Goal: Information Seeking & Learning: Learn about a topic

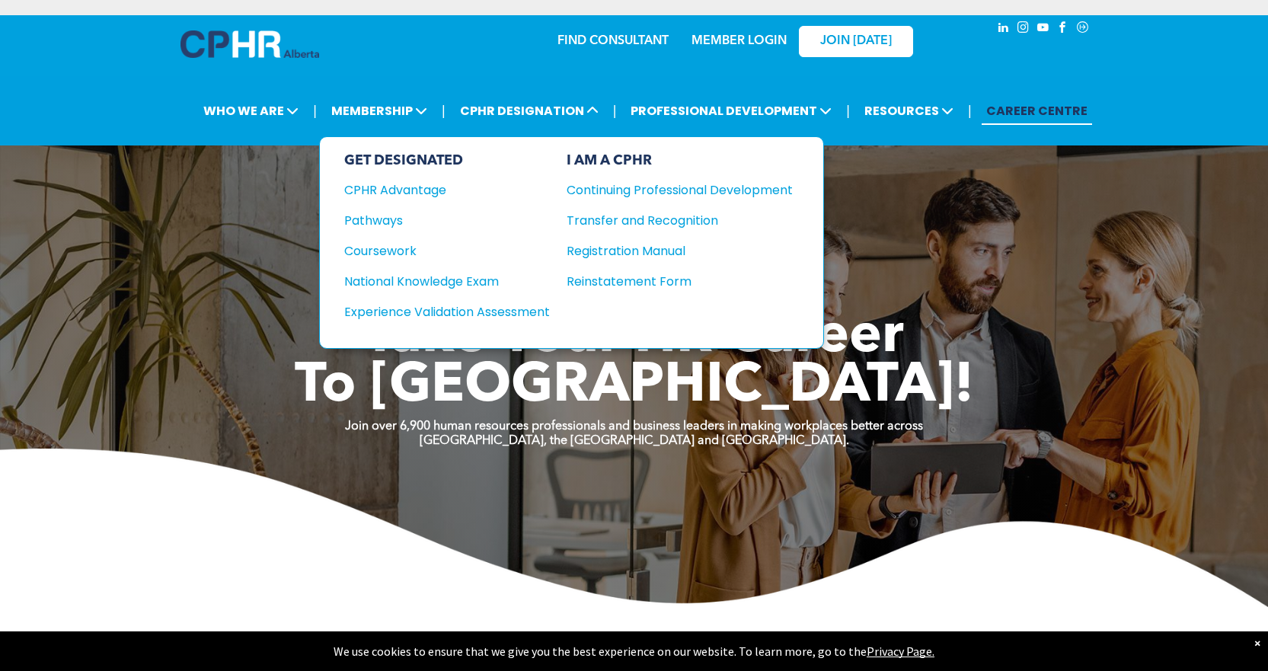
click at [412, 247] on div "Coursework" at bounding box center [436, 250] width 185 height 19
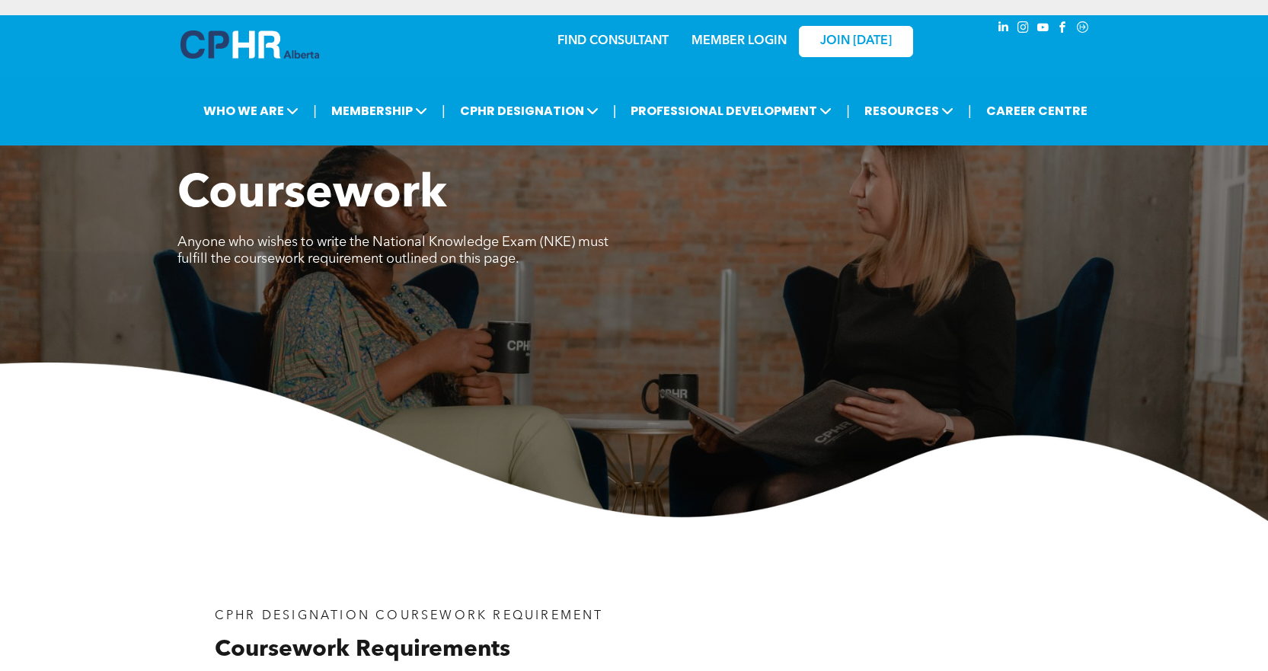
scroll to position [457, 0]
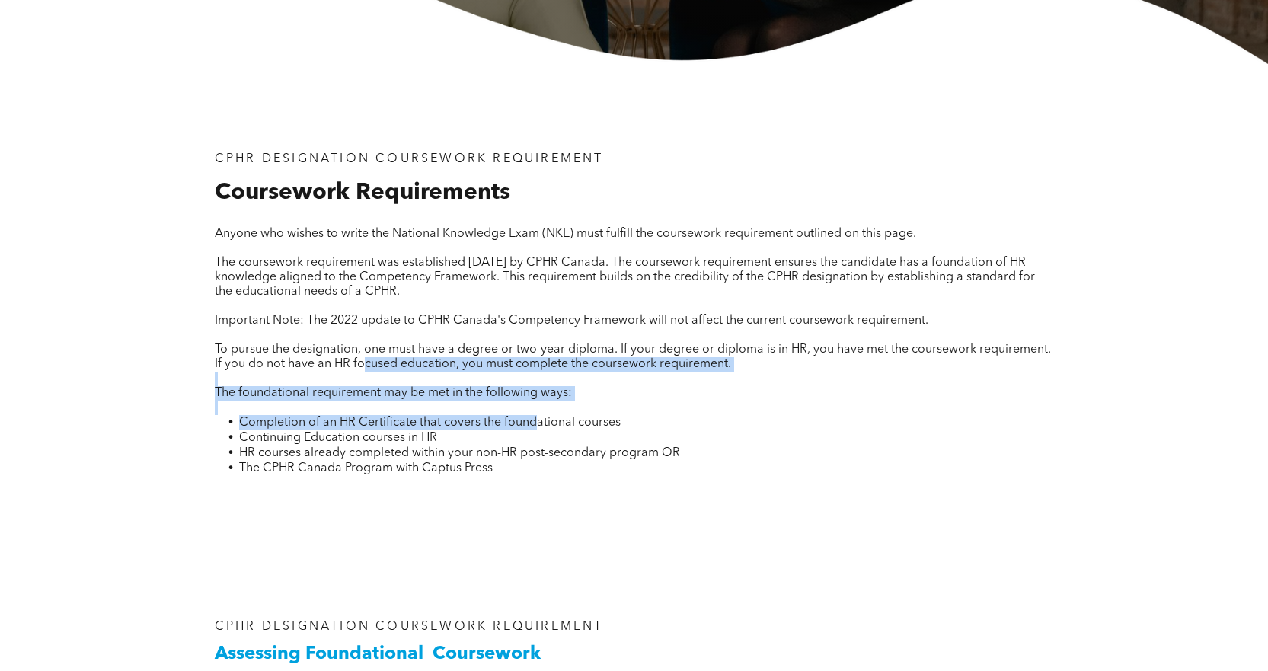
drag, startPoint x: 423, startPoint y: 396, endPoint x: 536, endPoint y: 419, distance: 115.0
click at [536, 418] on div "Anyone who wishes to write the National Knowledge Exam (NKE) must fulfill the c…" at bounding box center [634, 360] width 838 height 267
click at [536, 419] on span "Completion of an HR Certificate that covers the foundational courses" at bounding box center [429, 422] width 381 height 12
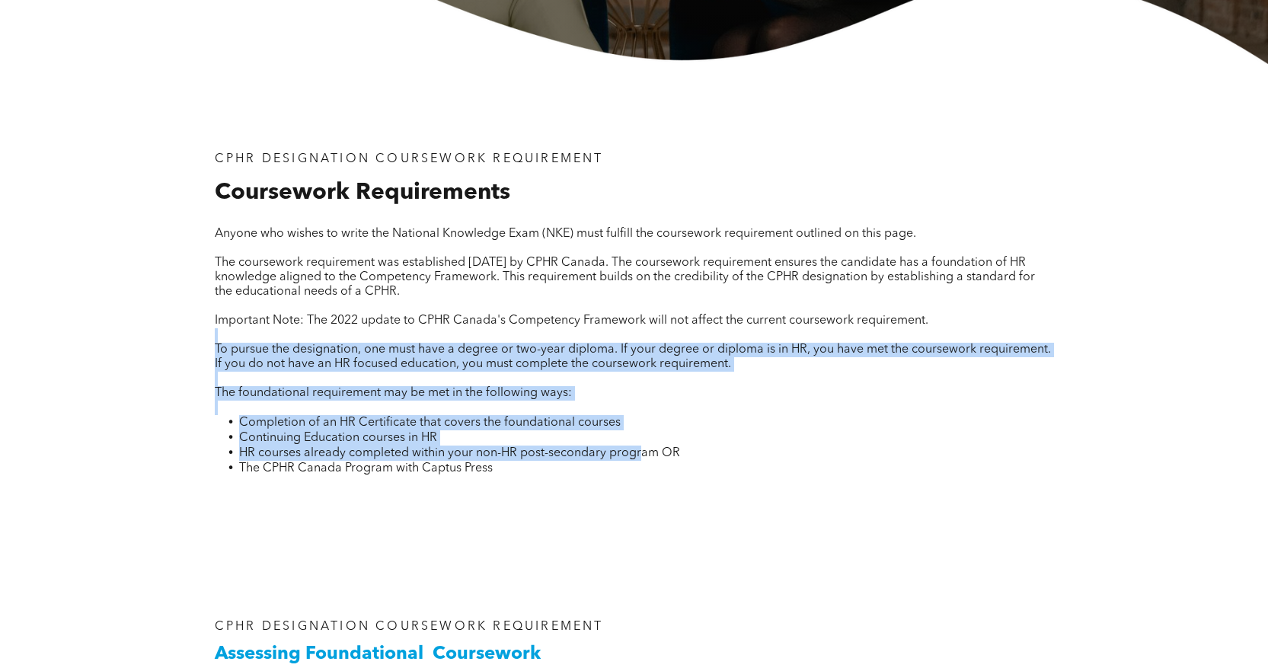
drag, startPoint x: 640, startPoint y: 448, endPoint x: 516, endPoint y: 337, distance: 166.6
click at [506, 330] on div "Anyone who wishes to write the National Knowledge Exam (NKE) must fulfill the c…" at bounding box center [634, 360] width 838 height 267
click at [577, 383] on p at bounding box center [634, 379] width 838 height 14
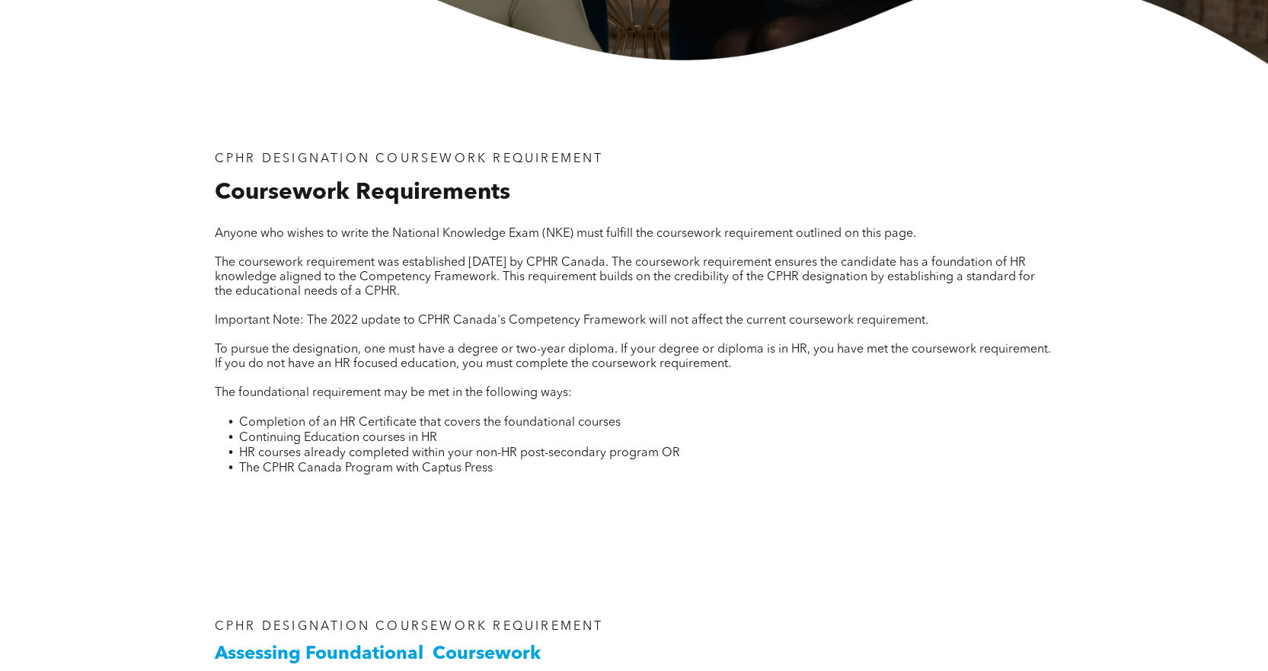
drag, startPoint x: 763, startPoint y: 425, endPoint x: 709, endPoint y: 547, distance: 133.3
click at [709, 547] on div "CPHR DESIGNATION COURSEWORK REQUIREMENT Coursework Requirements Anyone who wish…" at bounding box center [634, 310] width 914 height 493
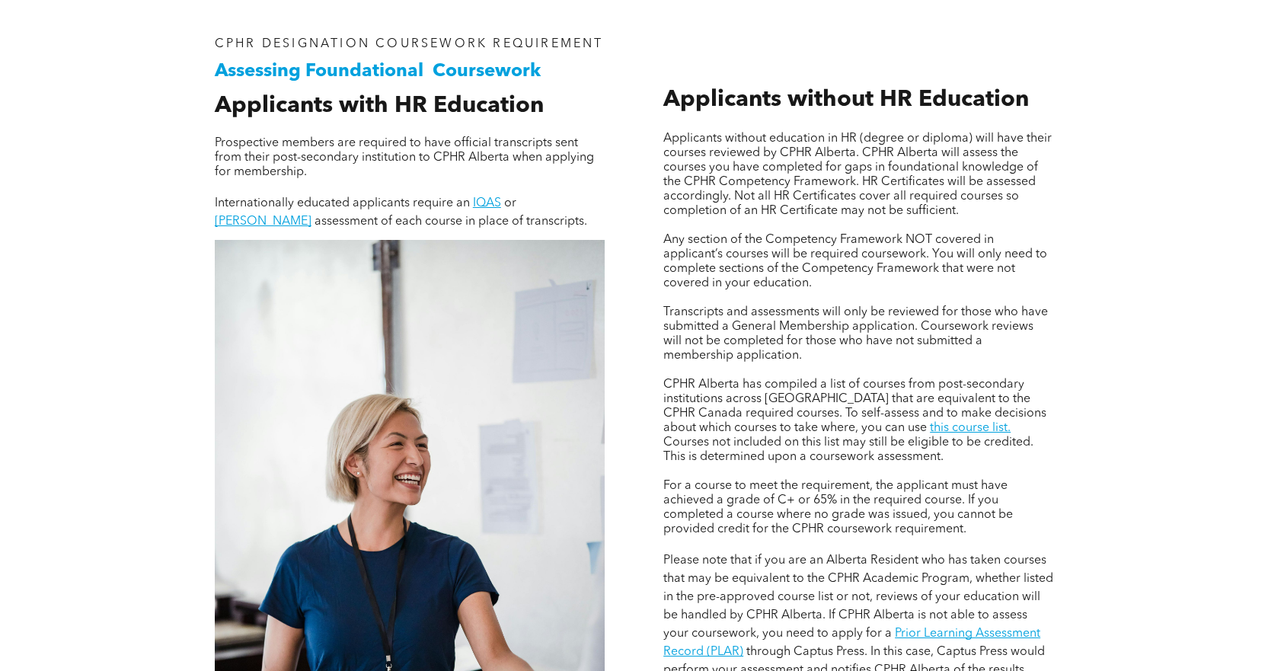
scroll to position [1066, 0]
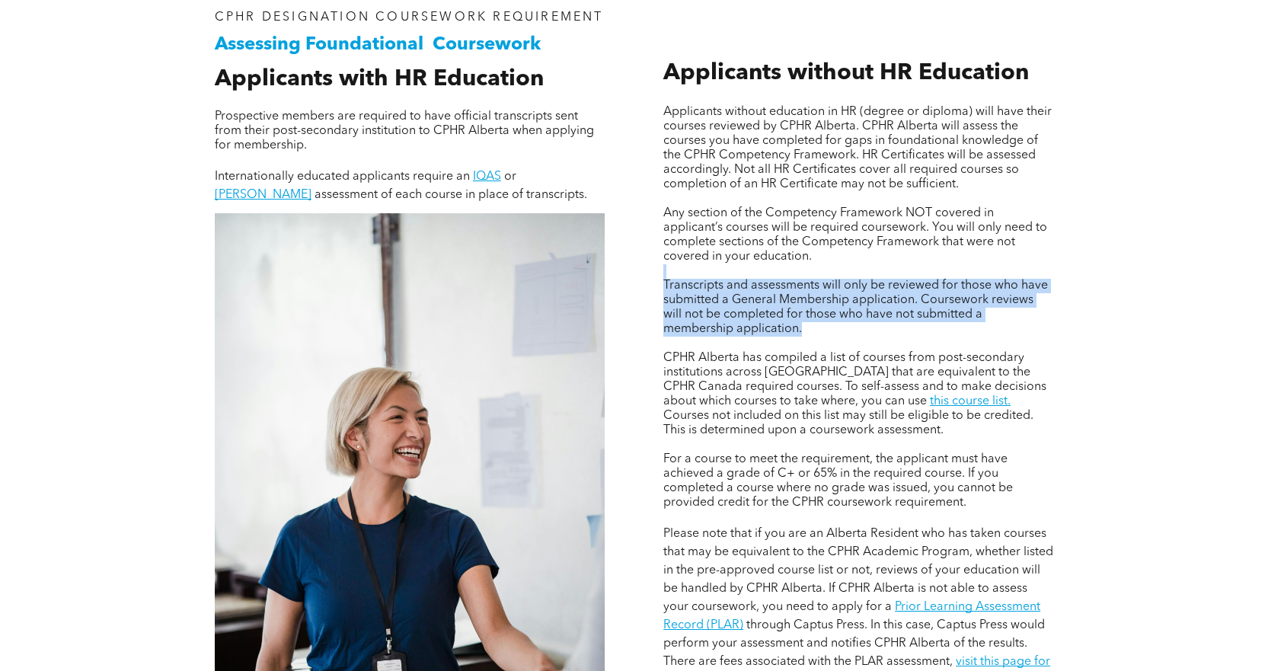
drag, startPoint x: 1003, startPoint y: 331, endPoint x: 973, endPoint y: 241, distance: 94.6
click at [973, 241] on div "Applicants without education in HR (degree or diploma) will have their courses …" at bounding box center [858, 397] width 390 height 584
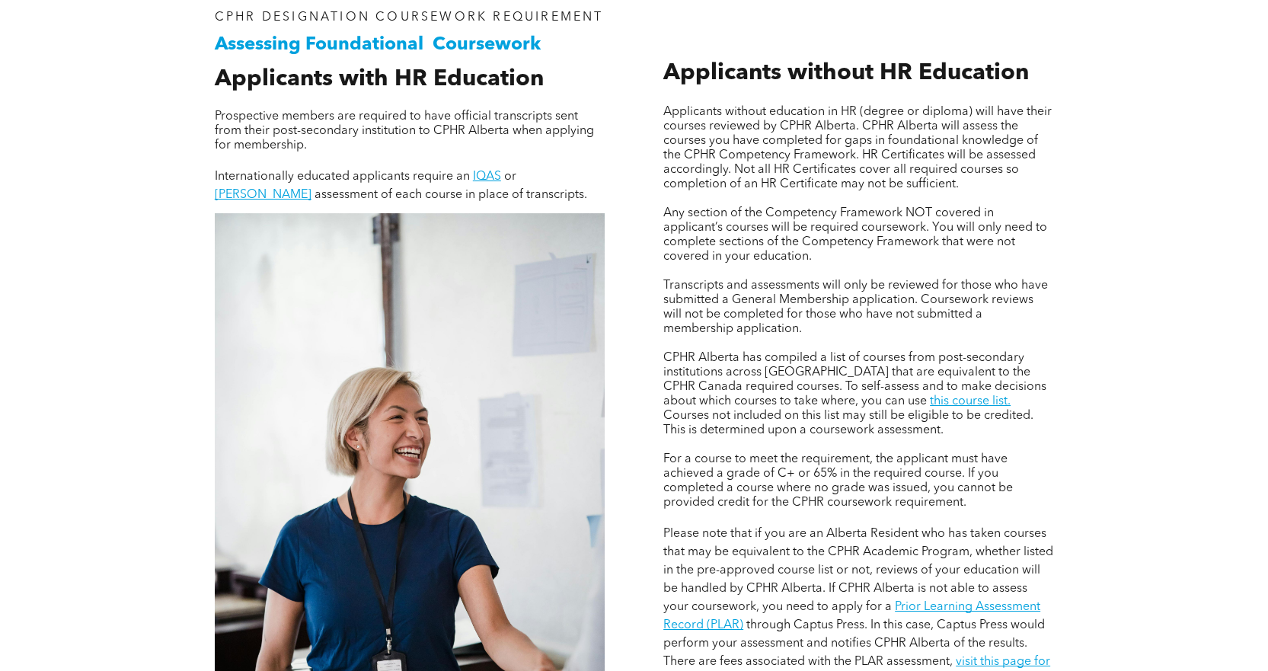
drag, startPoint x: 1150, startPoint y: 361, endPoint x: 1127, endPoint y: 464, distance: 105.5
click at [1127, 464] on div "Assessing Foundational Coursework CPHR DESIGNATION COURSEWORK REQUIREMENT Appli…" at bounding box center [634, 451] width 1268 height 1007
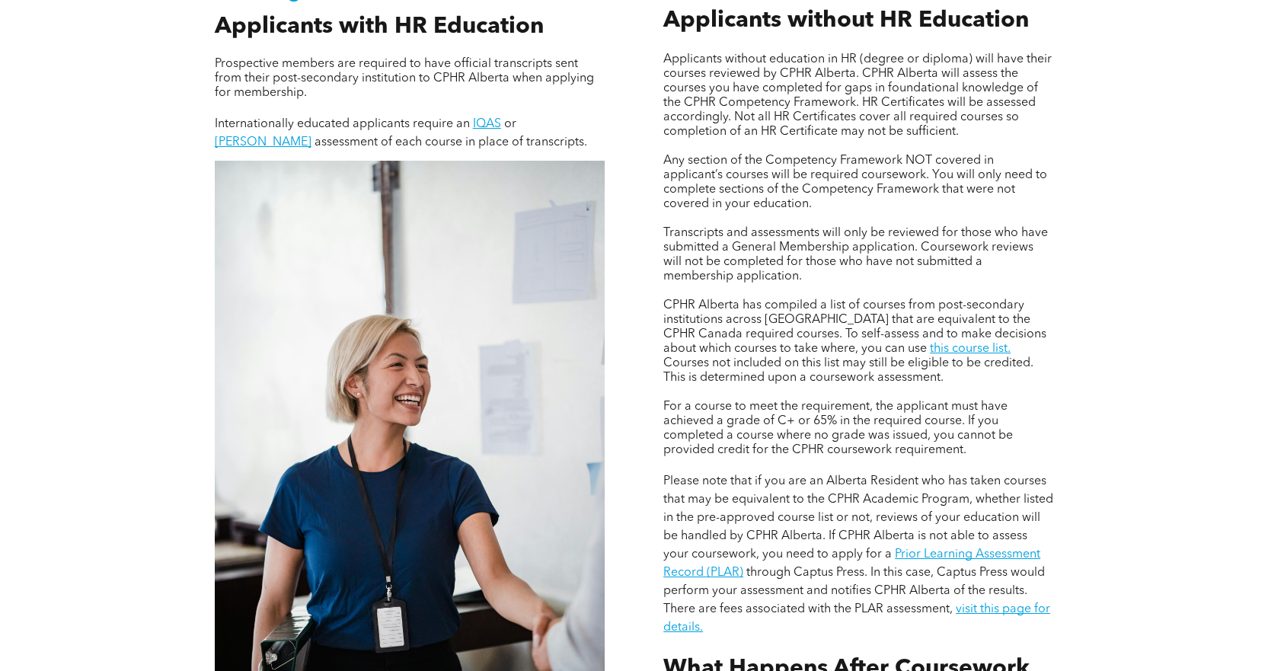
scroll to position [1294, 0]
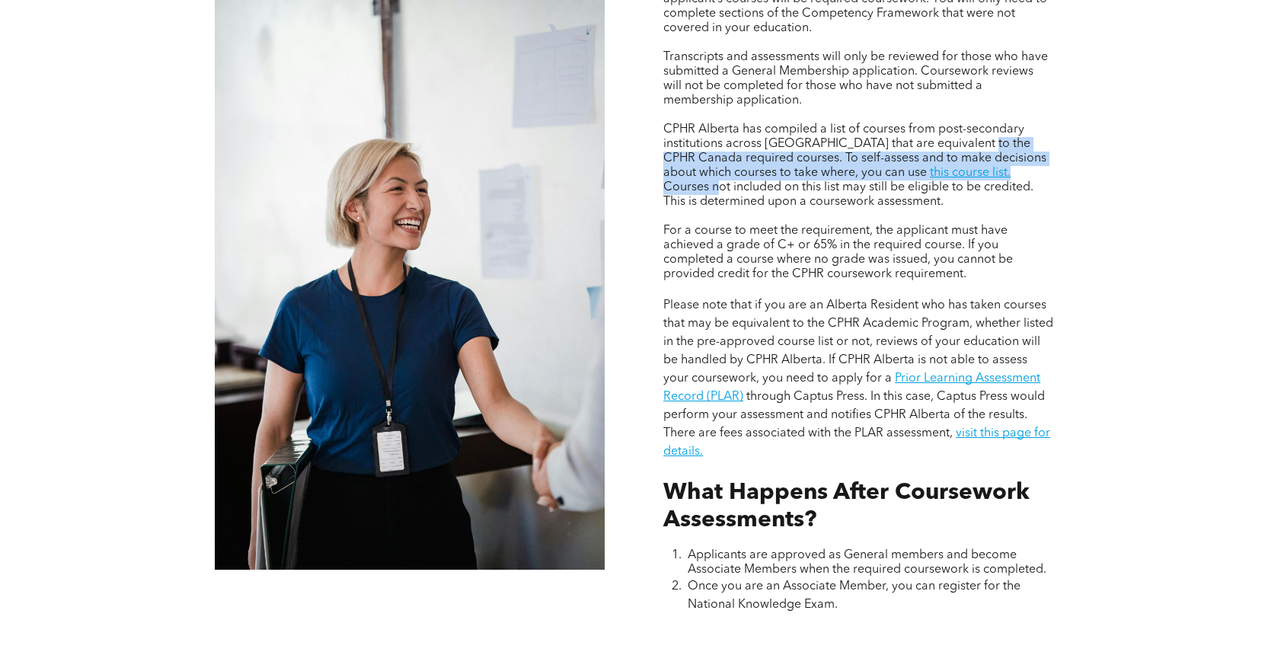
drag, startPoint x: 975, startPoint y: 140, endPoint x: 1000, endPoint y: 164, distance: 35.0
click at [1000, 164] on p "CPHR Alberta has compiled a list of courses from post-secondary institutions ac…" at bounding box center [858, 166] width 390 height 87
click at [1000, 181] on span "Courses not included on this list may still be eligible to be credited. This is…" at bounding box center [848, 194] width 370 height 27
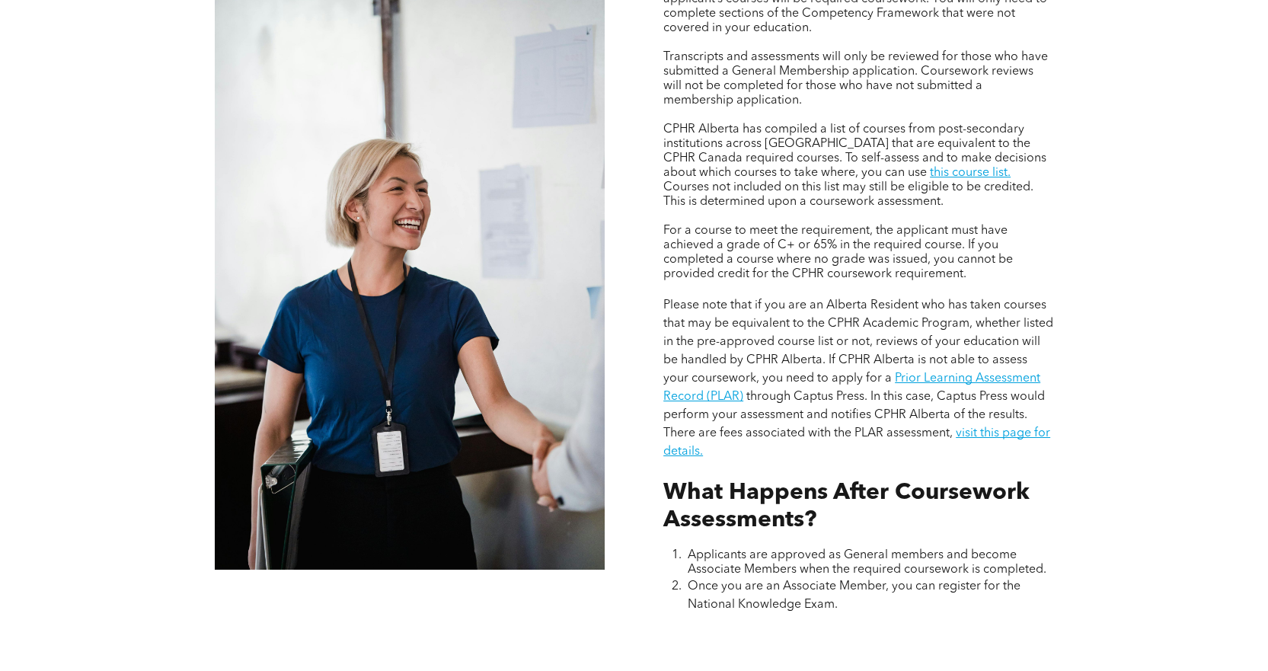
drag, startPoint x: 1021, startPoint y: 199, endPoint x: 1022, endPoint y: 133, distance: 66.2
click at [1022, 133] on p "CPHR Alberta has compiled a list of courses from post-secondary institutions ac…" at bounding box center [858, 166] width 390 height 87
click at [1149, 161] on div "Assessing Foundational Coursework CPHR DESIGNATION COURSEWORK REQUIREMENT Appli…" at bounding box center [634, 223] width 1268 height 1007
drag, startPoint x: 1149, startPoint y: 161, endPoint x: 1173, endPoint y: 113, distance: 54.1
click at [1173, 113] on div "Assessing Foundational Coursework CPHR DESIGNATION COURSEWORK REQUIREMENT Appli…" at bounding box center [634, 223] width 1268 height 1007
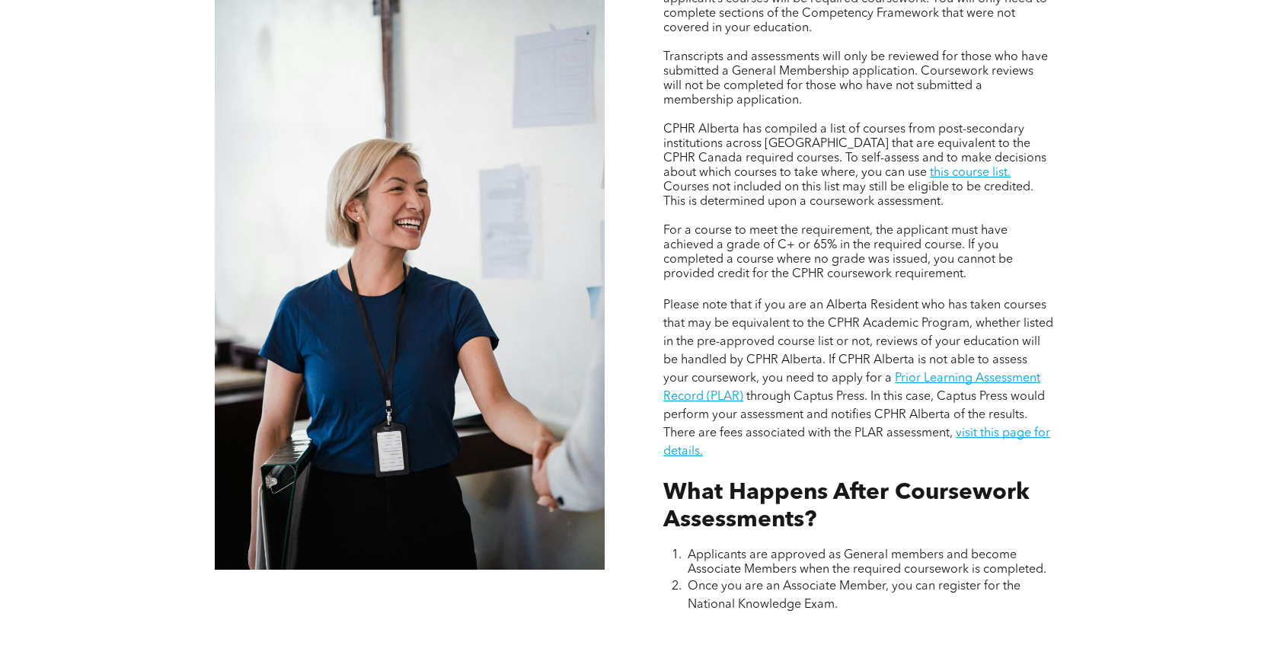
drag, startPoint x: 1226, startPoint y: 164, endPoint x: 1226, endPoint y: 129, distance: 35.8
click at [1226, 129] on div "Assessing Foundational Coursework CPHR DESIGNATION COURSEWORK REQUIREMENT Appli…" at bounding box center [634, 223] width 1268 height 1007
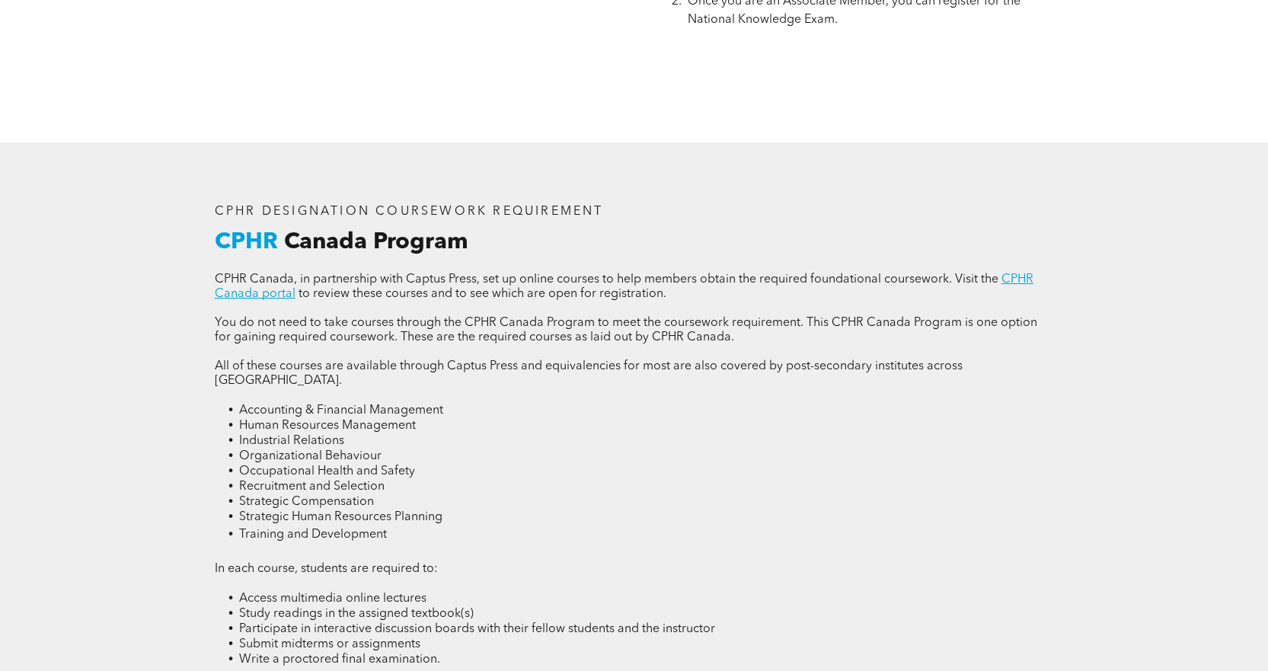
scroll to position [1903, 0]
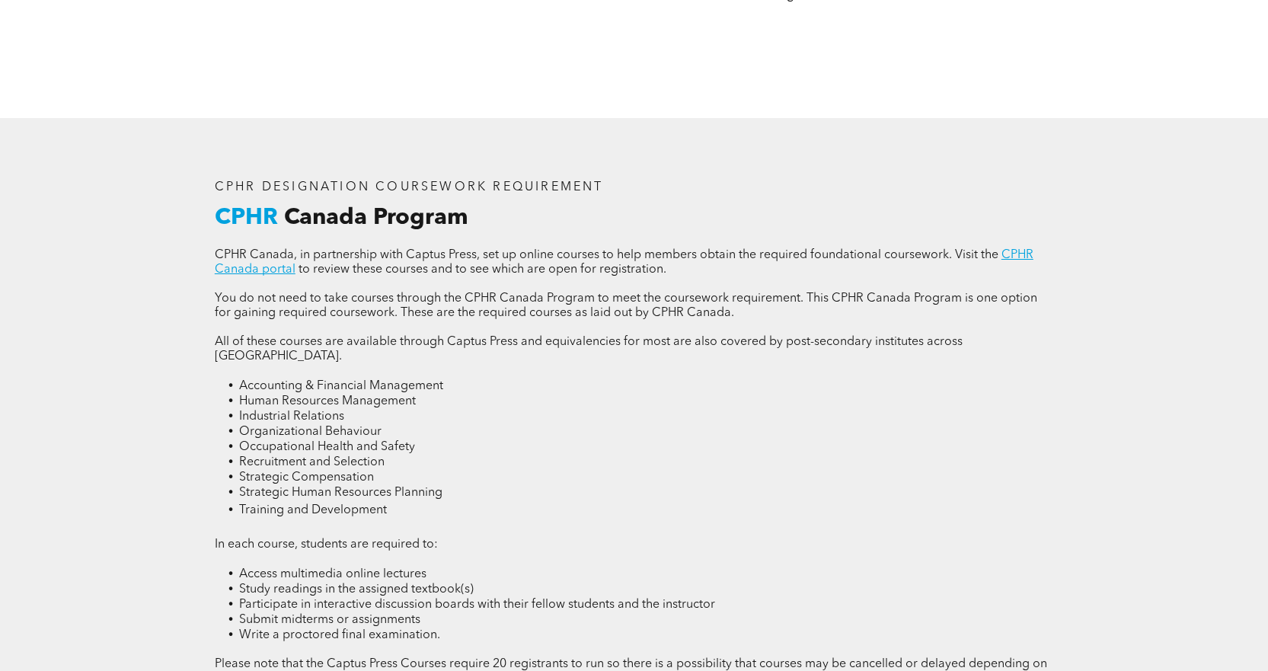
click at [522, 224] on h3 "CPHR Canada Program" at bounding box center [634, 217] width 838 height 27
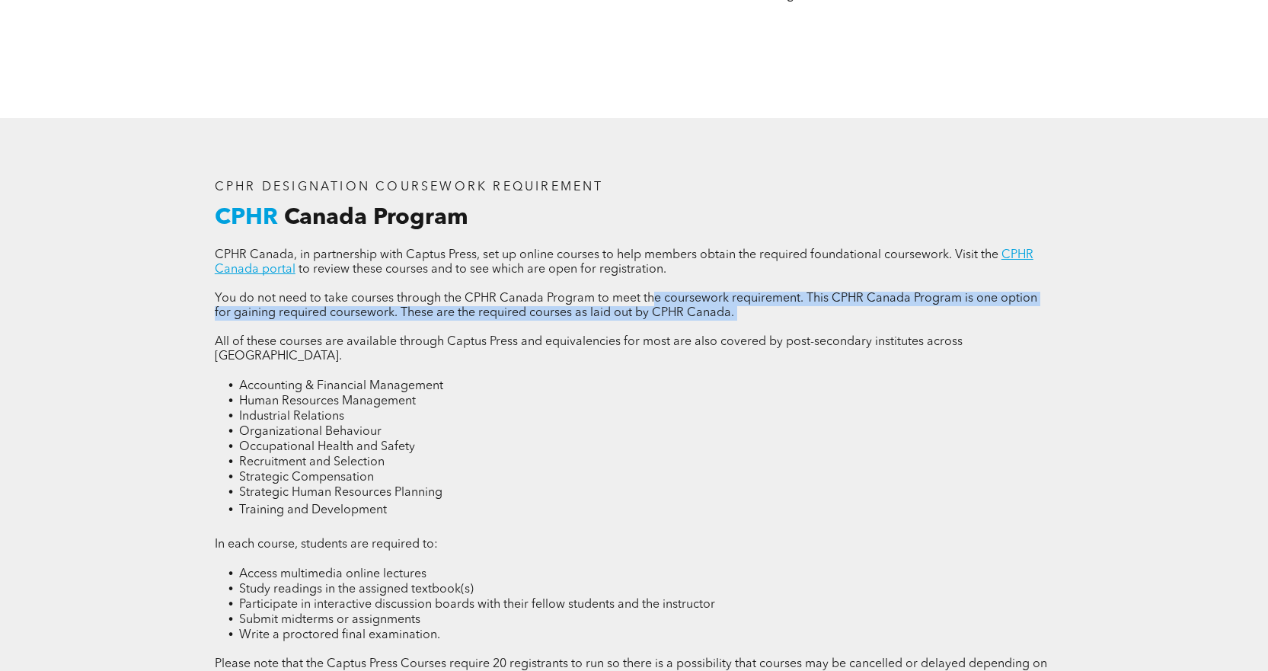
drag, startPoint x: 652, startPoint y: 289, endPoint x: 665, endPoint y: 317, distance: 31.7
click at [665, 317] on div "CPHR Canada, in partnership with Captus Press, set up online courses to help me…" at bounding box center [634, 490] width 838 height 485
click at [665, 321] on p at bounding box center [634, 328] width 838 height 14
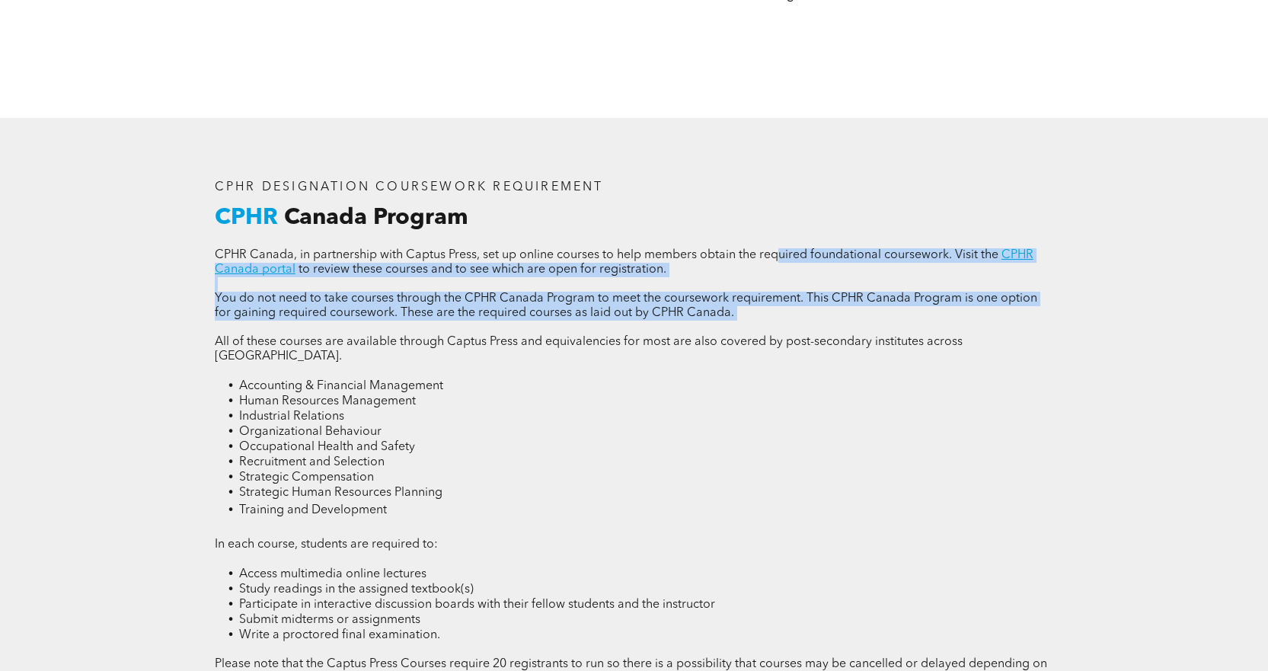
drag, startPoint x: 800, startPoint y: 330, endPoint x: 779, endPoint y: 247, distance: 84.9
click at [779, 248] on div "CPHR Canada, in partnership with Captus Press, set up online courses to help me…" at bounding box center [634, 490] width 838 height 485
click at [844, 297] on span "You do not need to take courses through the CPHR Canada Program to meet the cou…" at bounding box center [626, 305] width 822 height 27
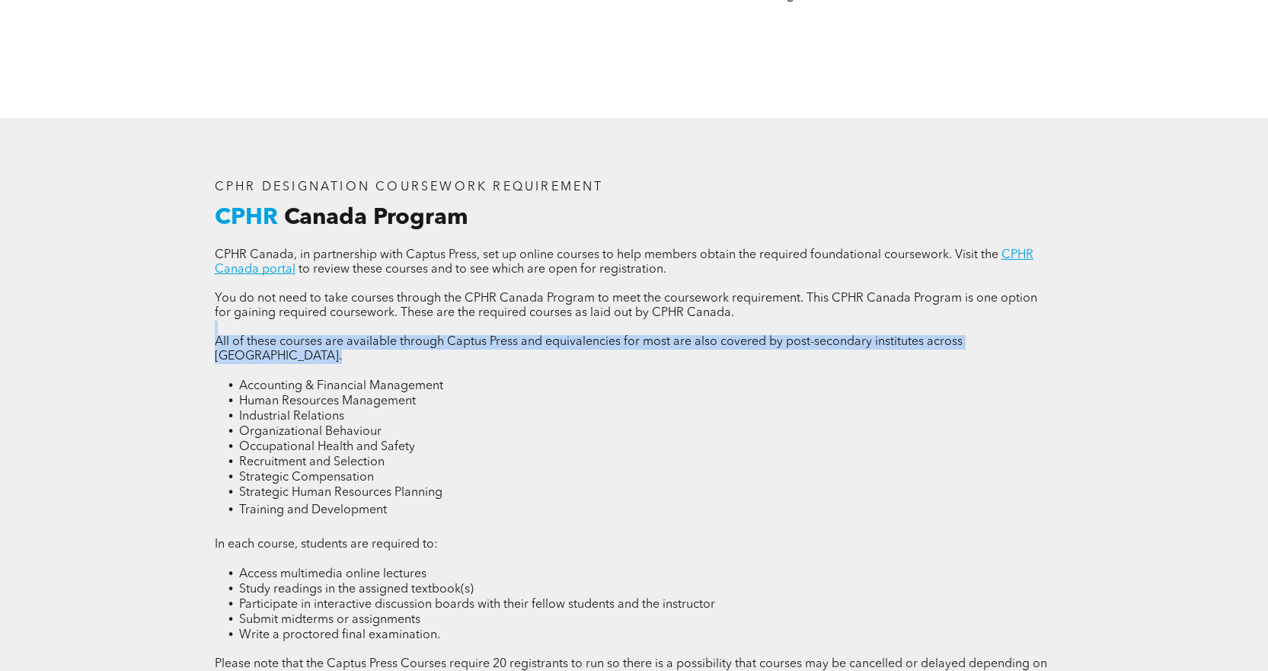
drag, startPoint x: 625, startPoint y: 319, endPoint x: 656, endPoint y: 356, distance: 48.1
click at [656, 356] on div "CPHR Canada, in partnership with Captus Press, set up online courses to help me…" at bounding box center [634, 490] width 838 height 485
click at [656, 364] on p at bounding box center [634, 371] width 838 height 14
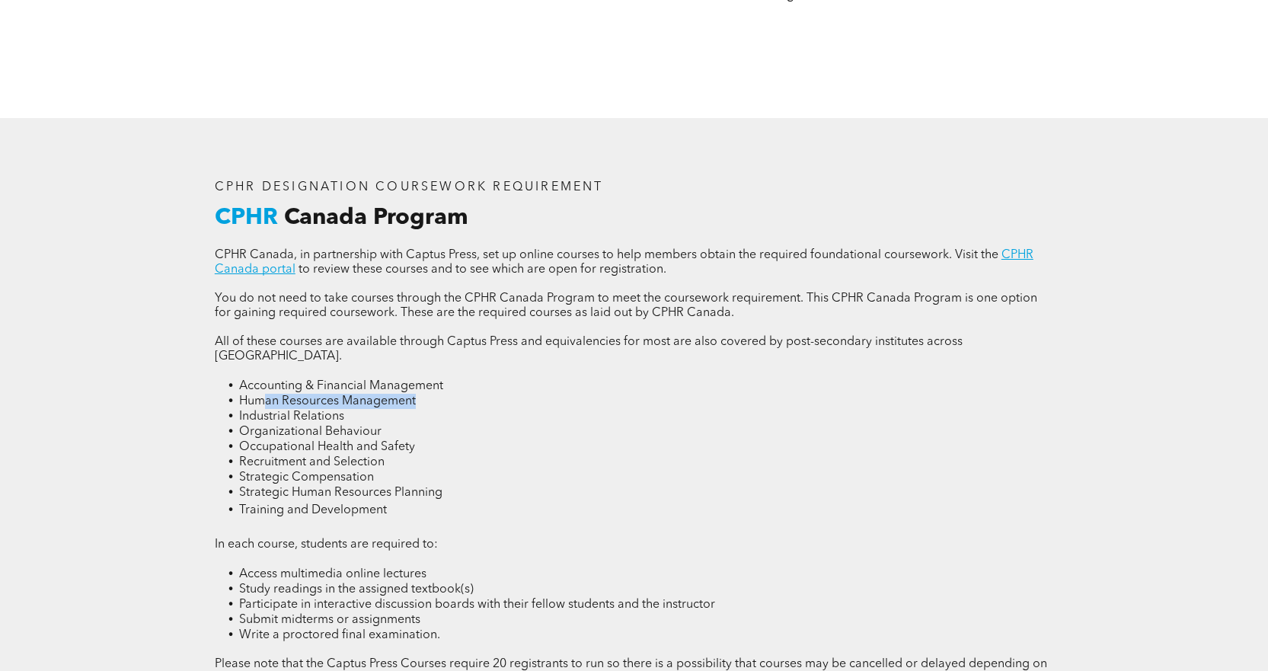
drag, startPoint x: 268, startPoint y: 380, endPoint x: 527, endPoint y: 381, distance: 258.9
click at [527, 394] on li "Human Resources Management" at bounding box center [646, 401] width 814 height 15
click at [563, 409] on li "Industrial Relations" at bounding box center [646, 416] width 814 height 15
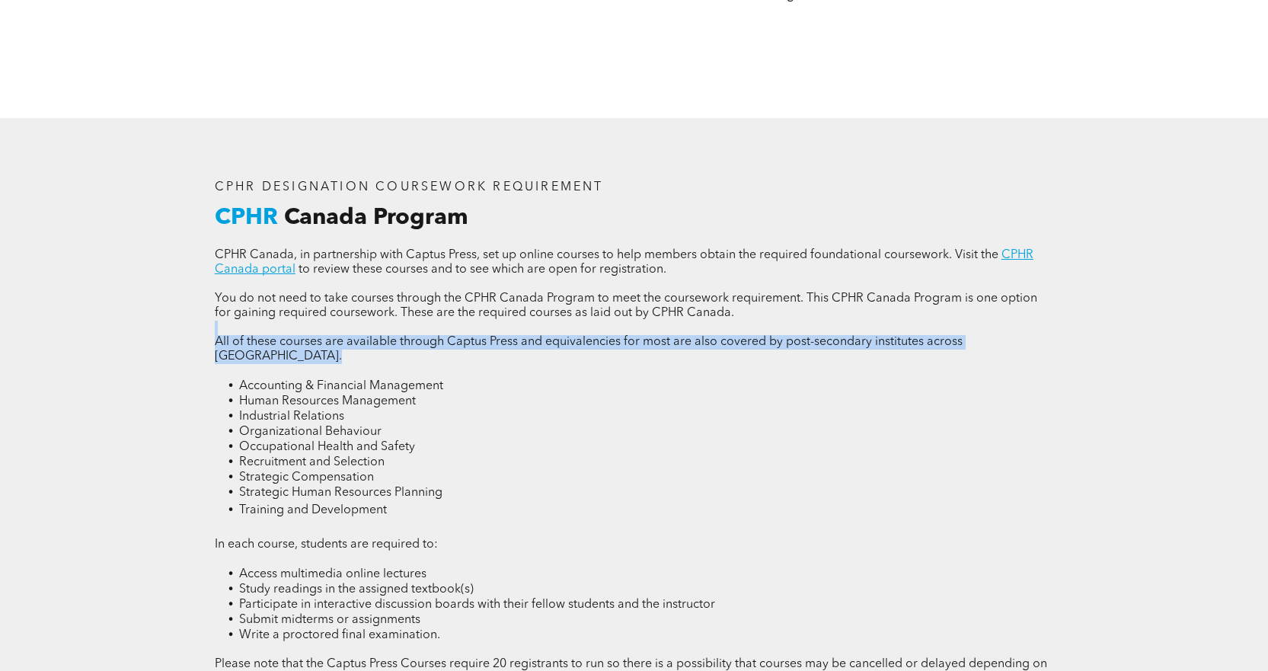
drag, startPoint x: 417, startPoint y: 330, endPoint x: 794, endPoint y: 356, distance: 377.8
click at [794, 356] on div "CPHR Canada, in partnership with Captus Press, set up online courses to help me…" at bounding box center [634, 490] width 838 height 485
click at [808, 364] on p at bounding box center [634, 371] width 838 height 14
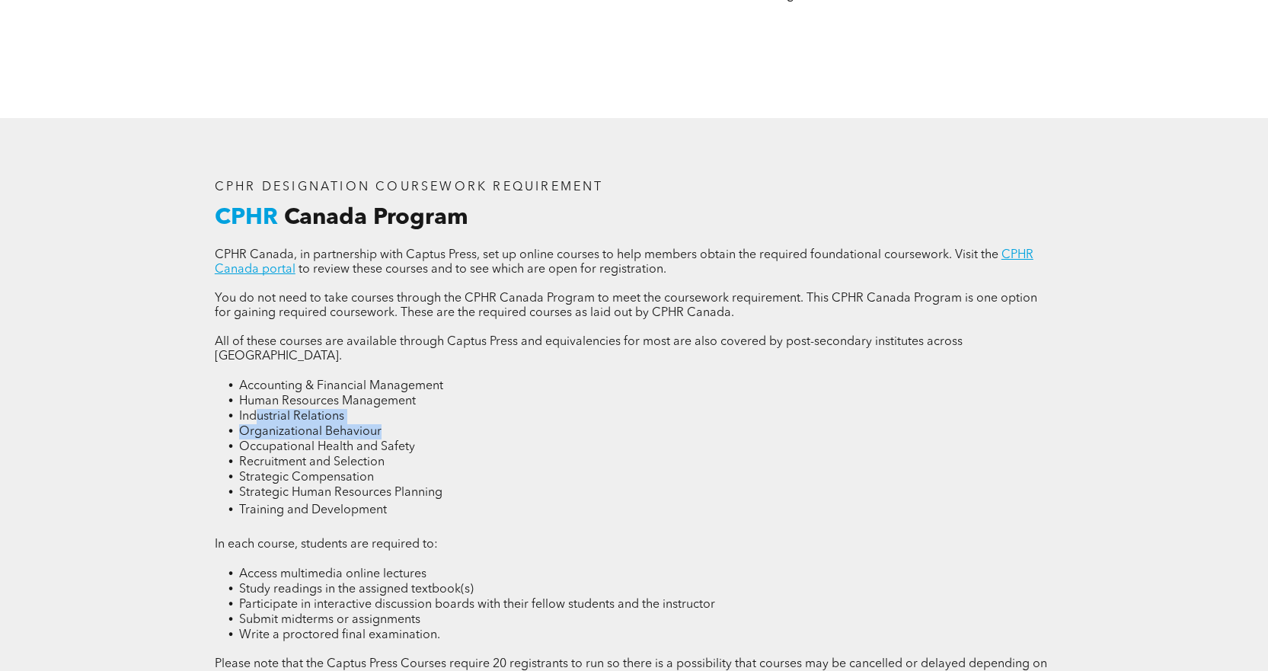
drag, startPoint x: 259, startPoint y: 397, endPoint x: 477, endPoint y: 404, distance: 217.9
click at [477, 404] on ul "Accounting & Financial Management Human Resources Management Industrial Relatio…" at bounding box center [634, 448] width 838 height 141
click at [477, 424] on li "Organizational Behaviour" at bounding box center [646, 431] width 814 height 15
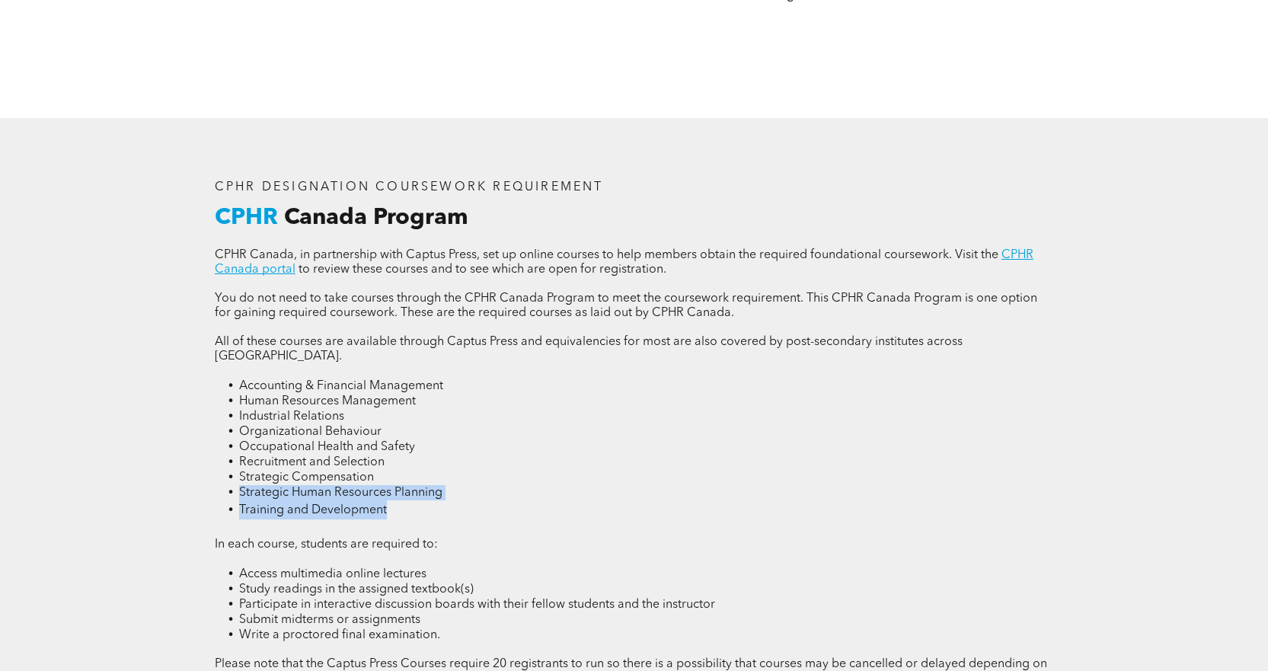
drag, startPoint x: 238, startPoint y: 463, endPoint x: 622, endPoint y: 480, distance: 384.9
click at [622, 480] on ul "Accounting & Financial Management Human Resources Management Industrial Relatio…" at bounding box center [634, 448] width 838 height 141
click at [622, 500] on li "Training and Development" at bounding box center [646, 509] width 814 height 19
drag, startPoint x: 622, startPoint y: 480, endPoint x: 590, endPoint y: 511, distance: 44.2
click at [590, 519] on p at bounding box center [634, 528] width 838 height 18
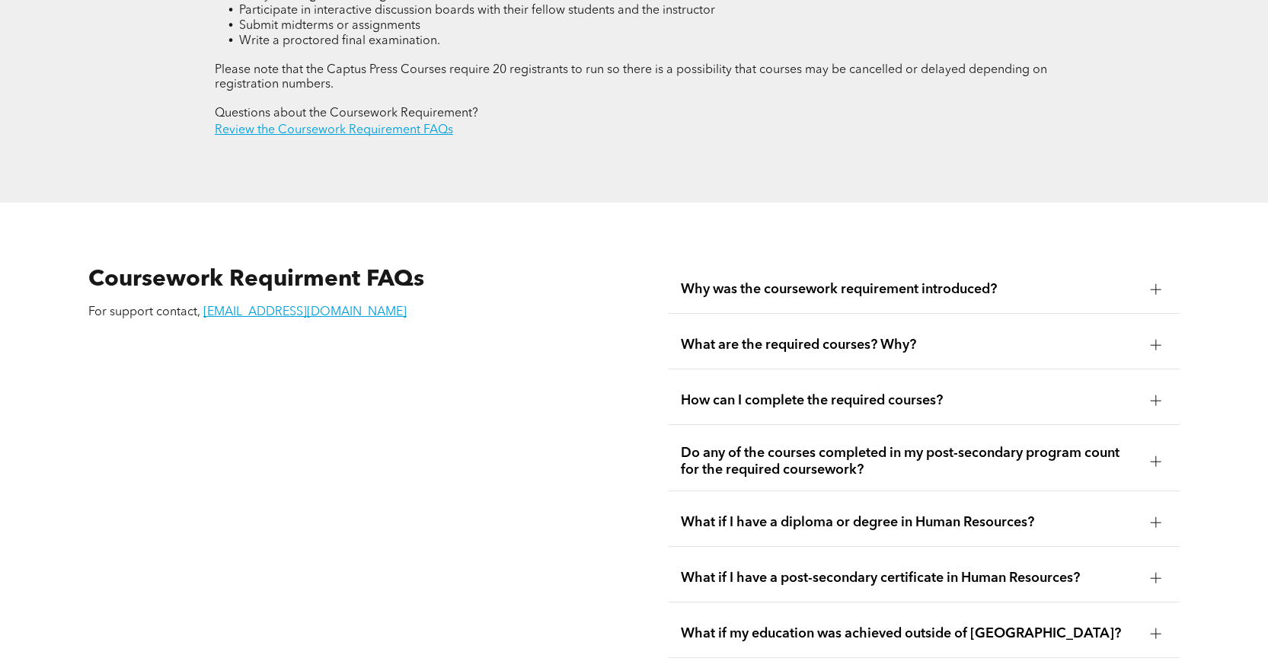
scroll to position [2741, 0]
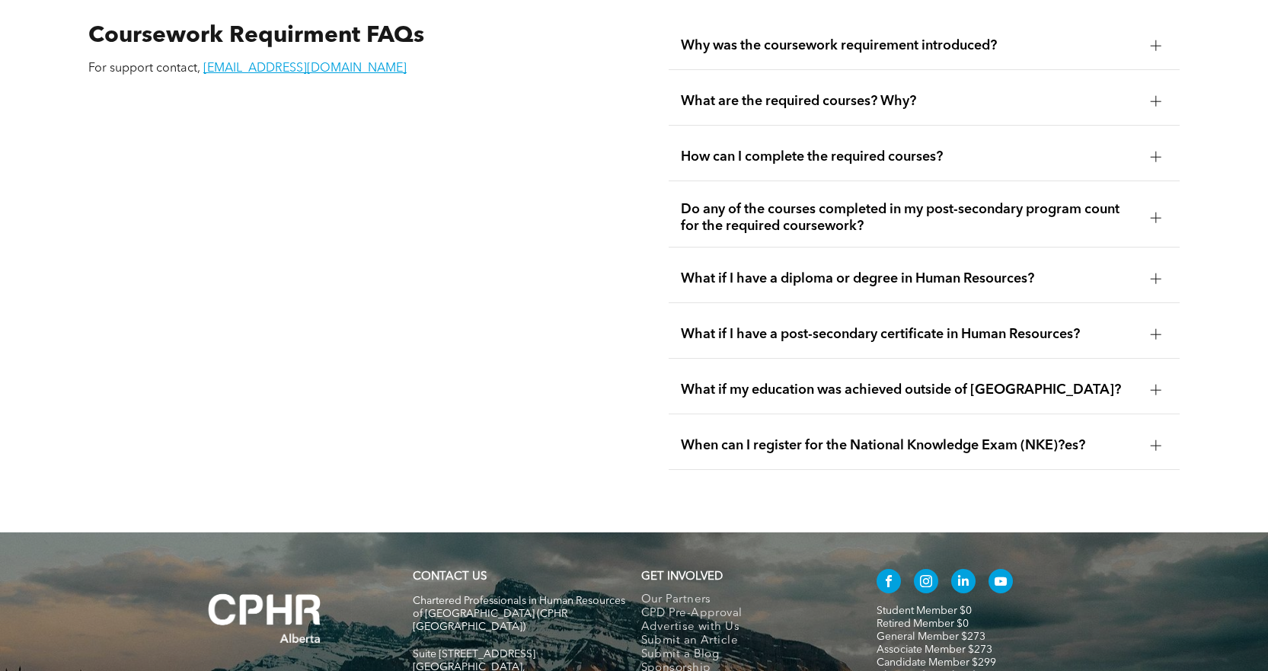
click at [1021, 201] on span "Do any of the courses completed in my post-secondary program count for the requ…" at bounding box center [910, 218] width 458 height 34
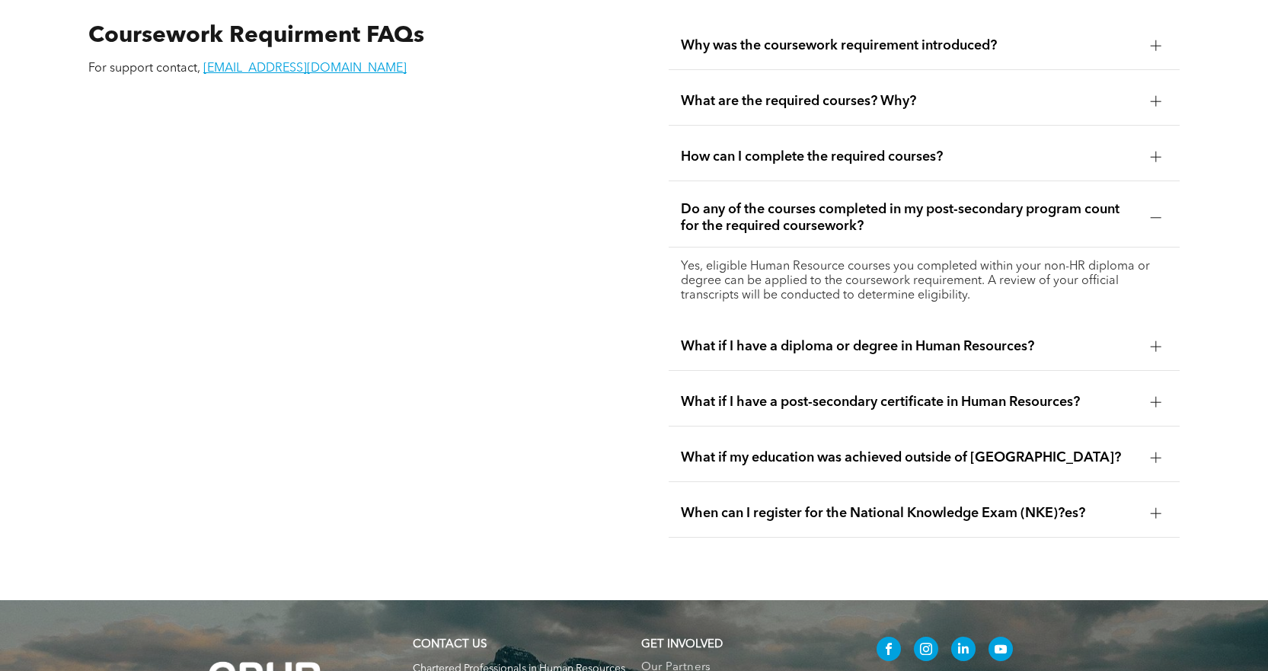
click at [1026, 148] on span "How can I complete the required courses?" at bounding box center [910, 156] width 458 height 17
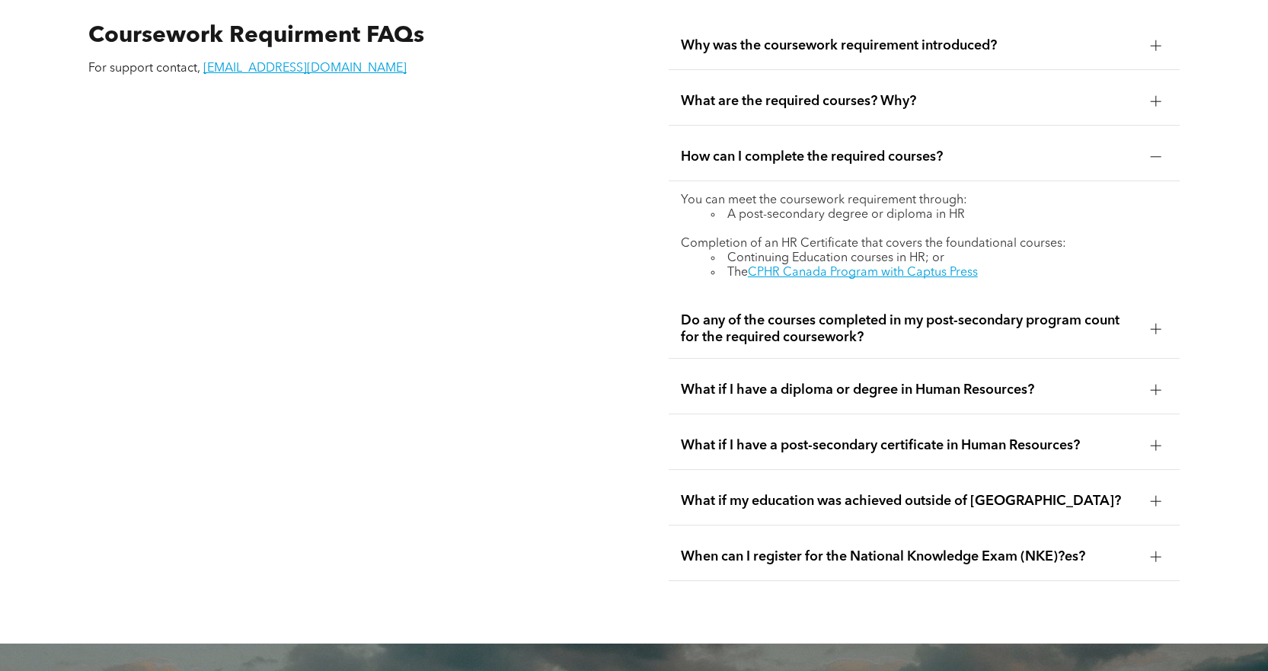
click at [1006, 93] on span "What are the required courses? Why?" at bounding box center [910, 101] width 458 height 17
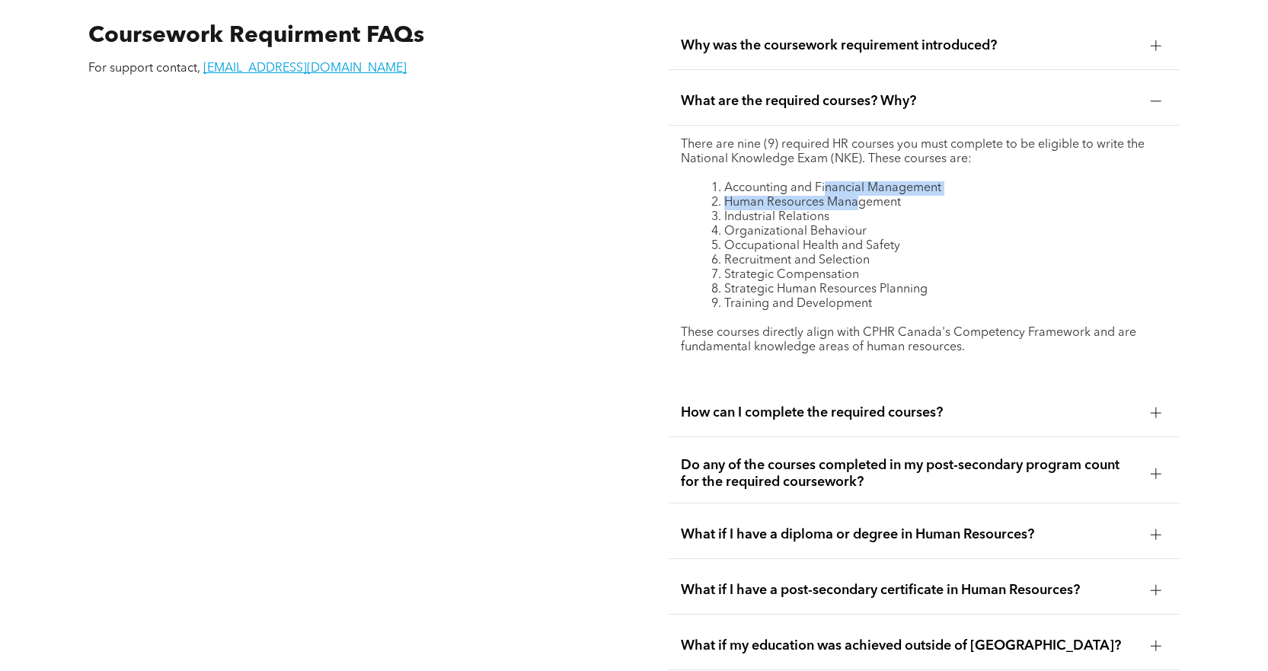
drag, startPoint x: 842, startPoint y: 169, endPoint x: 859, endPoint y: 179, distance: 19.5
click at [859, 181] on ol "Accounting and Financial Management Human Resources Management Industrial Relat…" at bounding box center [924, 246] width 487 height 130
click at [859, 196] on li "Human Resources Management" at bounding box center [939, 203] width 456 height 14
click at [997, 196] on li "Human Resources Management" at bounding box center [939, 203] width 456 height 14
drag, startPoint x: 942, startPoint y: 169, endPoint x: 958, endPoint y: 257, distance: 89.0
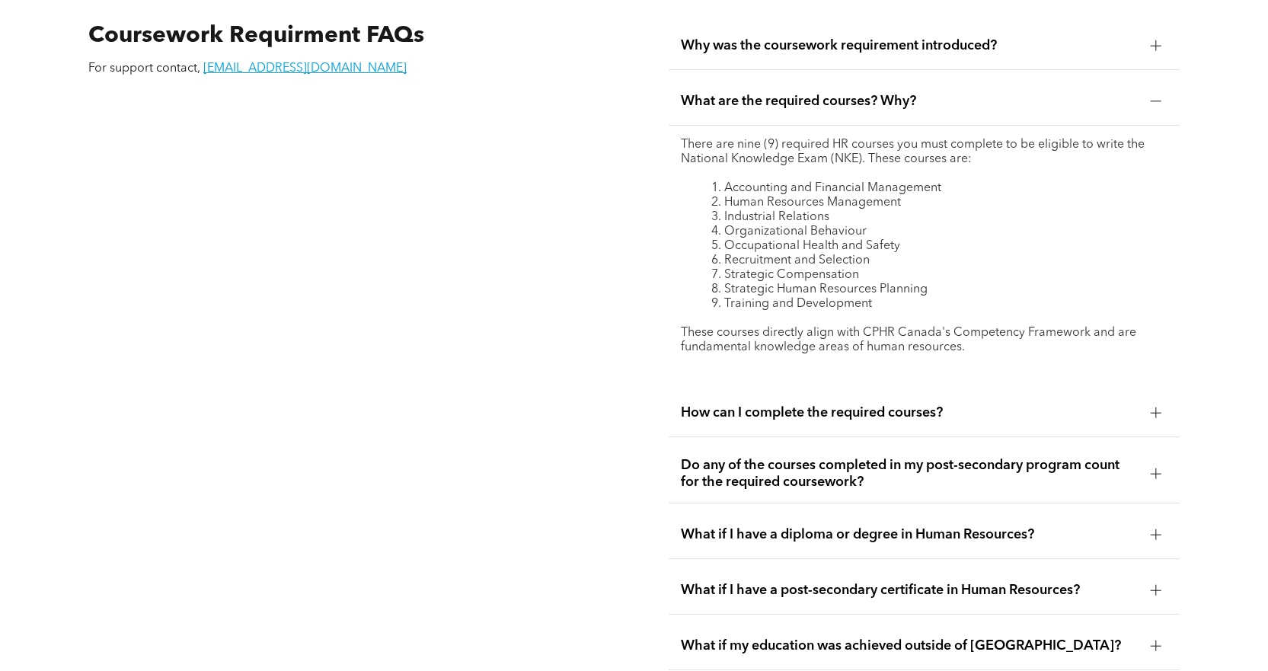
click at [958, 257] on ol "Accounting and Financial Management Human Resources Management Industrial Relat…" at bounding box center [924, 246] width 487 height 130
click at [958, 282] on li "Strategic Human Resources Planning" at bounding box center [939, 289] width 456 height 14
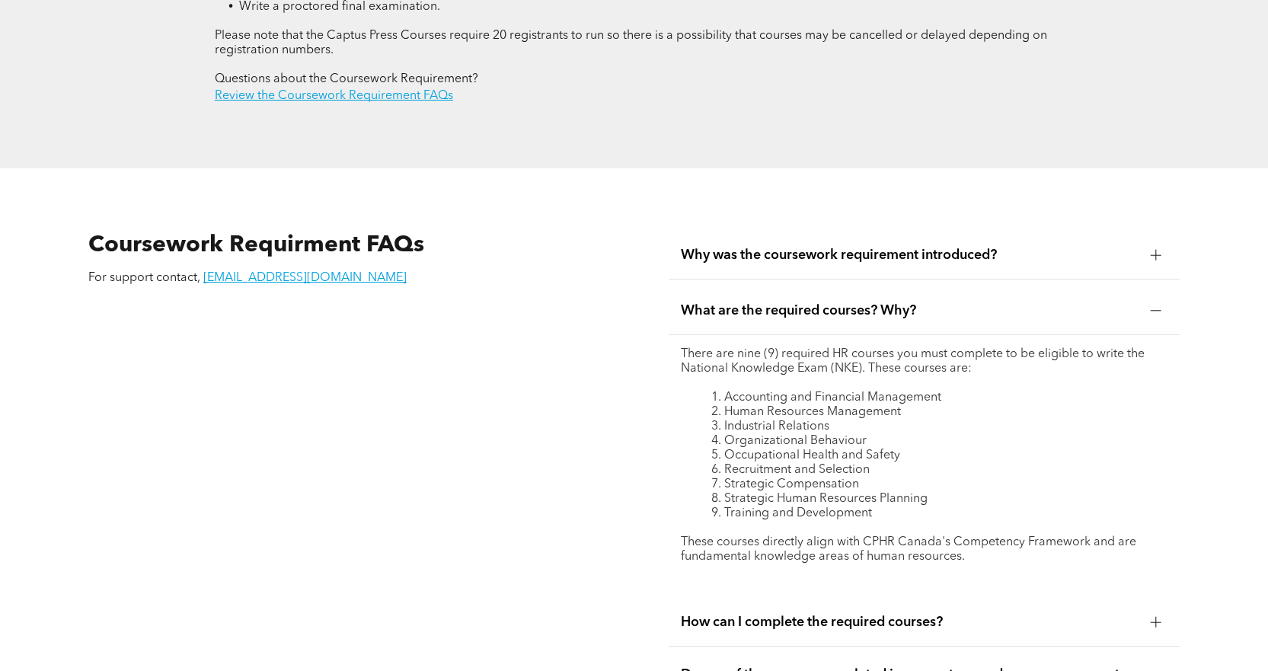
scroll to position [2360, 0]
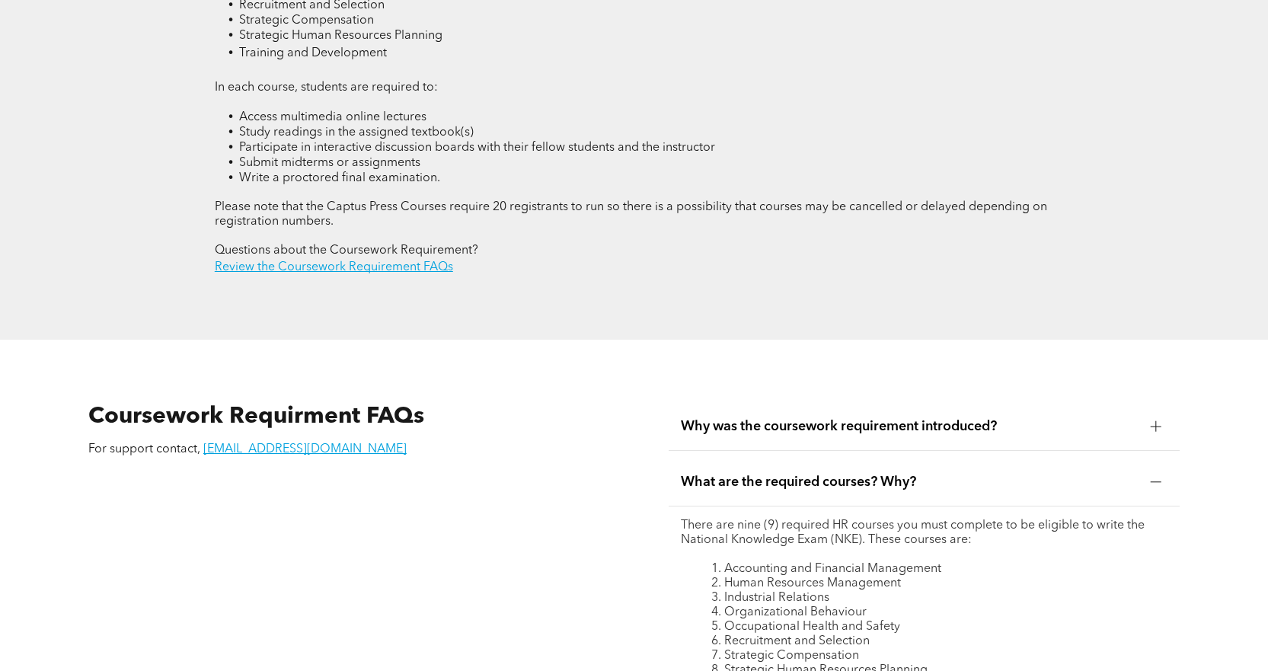
click at [893, 418] on span "Why was the coursework requirement introduced?" at bounding box center [910, 426] width 458 height 17
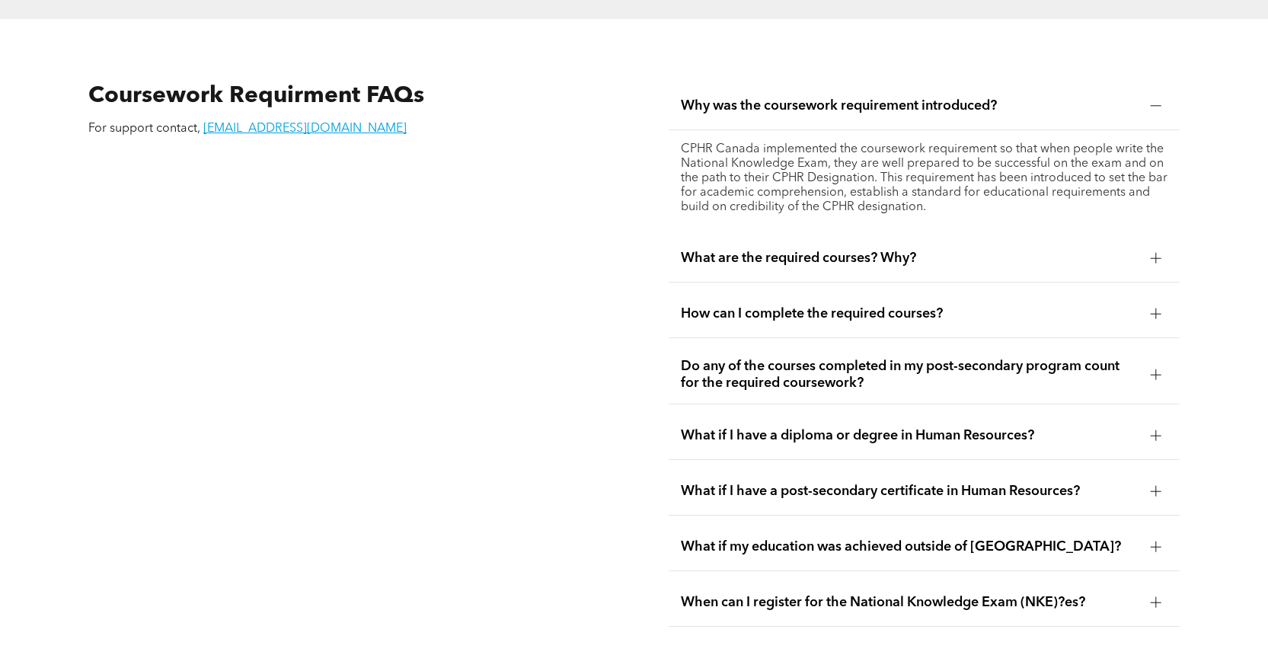
scroll to position [2741, 0]
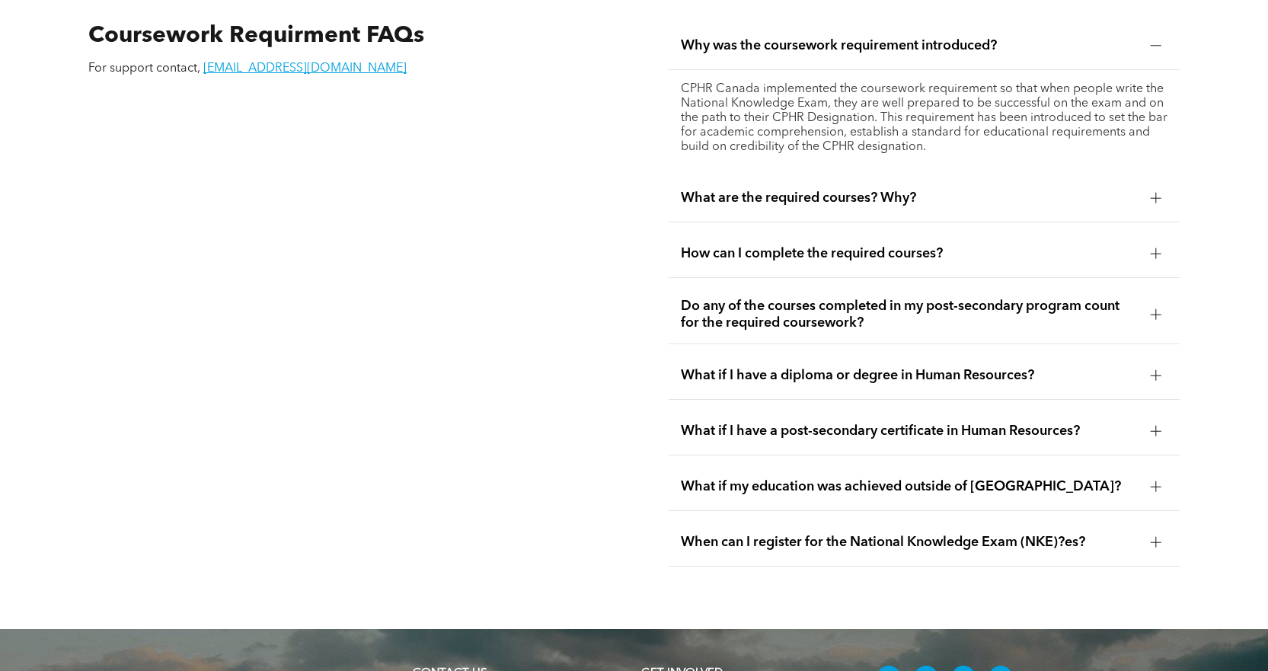
click at [889, 356] on div "What if I have a diploma or degree in Human Resources?" at bounding box center [923, 376] width 511 height 48
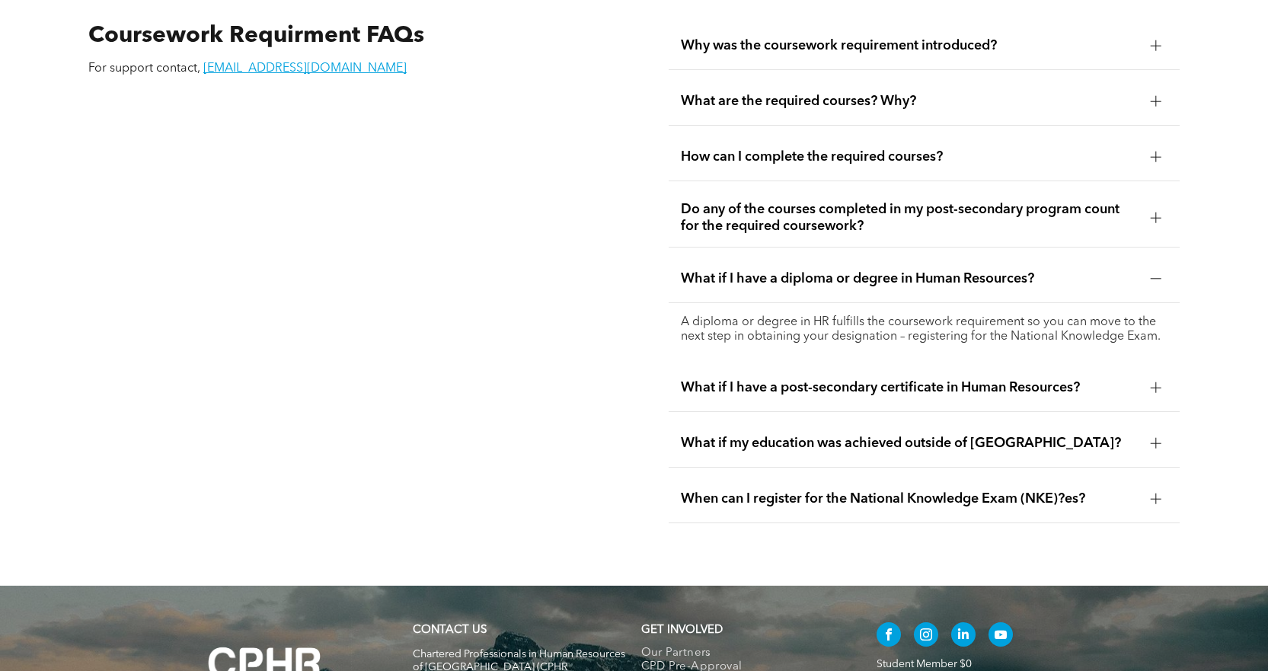
click at [889, 379] on span "What if I have a post-secondary certificate in Human Resources?" at bounding box center [910, 387] width 458 height 17
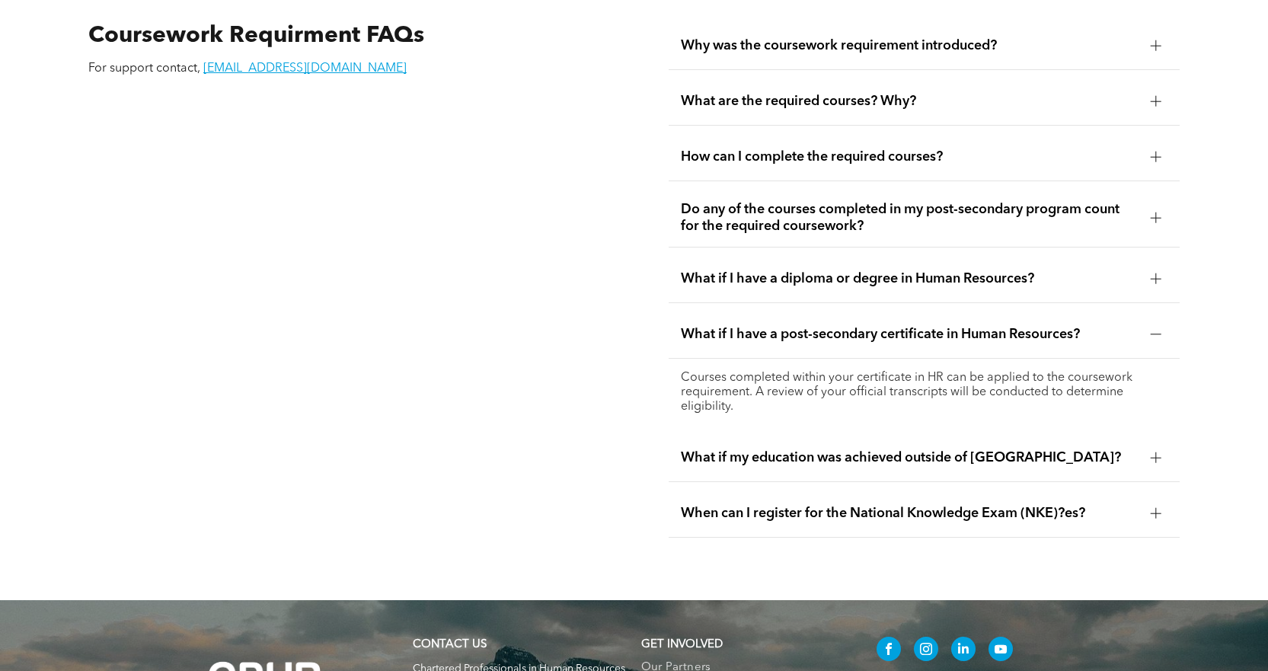
click at [897, 442] on div "What if my education was achieved outside of Canada?" at bounding box center [923, 458] width 511 height 48
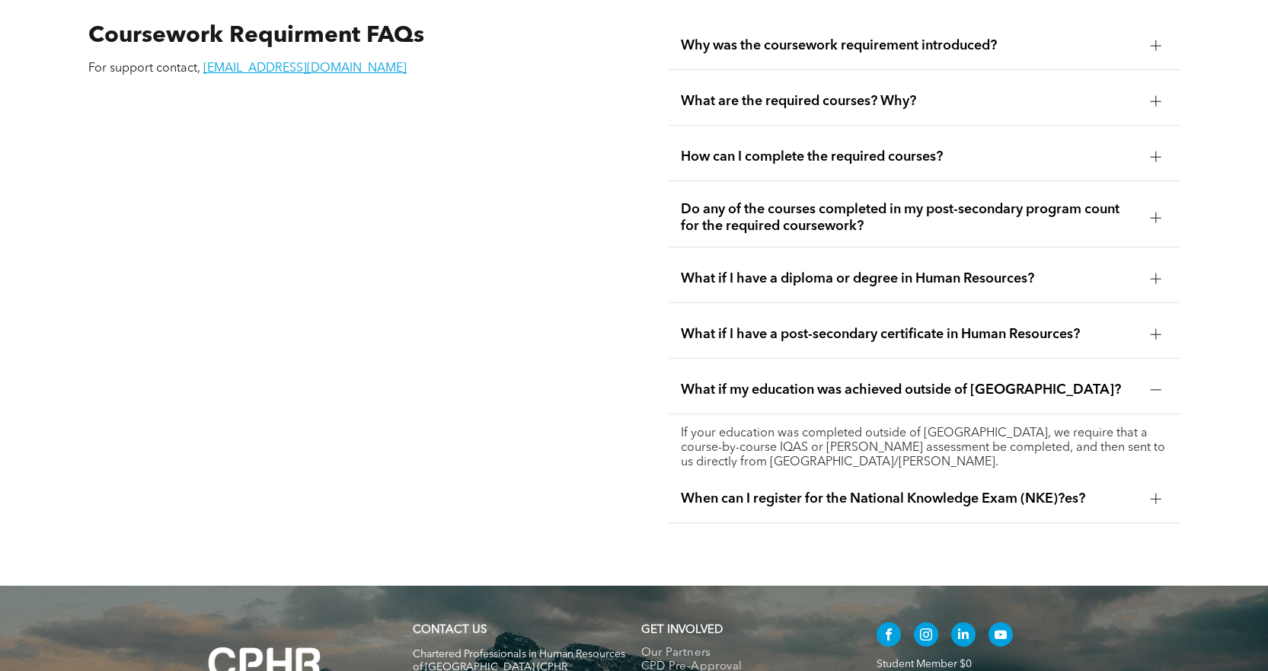
click at [872, 484] on div "When can I register for the National Knowledge Exam (NKE)?es?" at bounding box center [923, 499] width 511 height 48
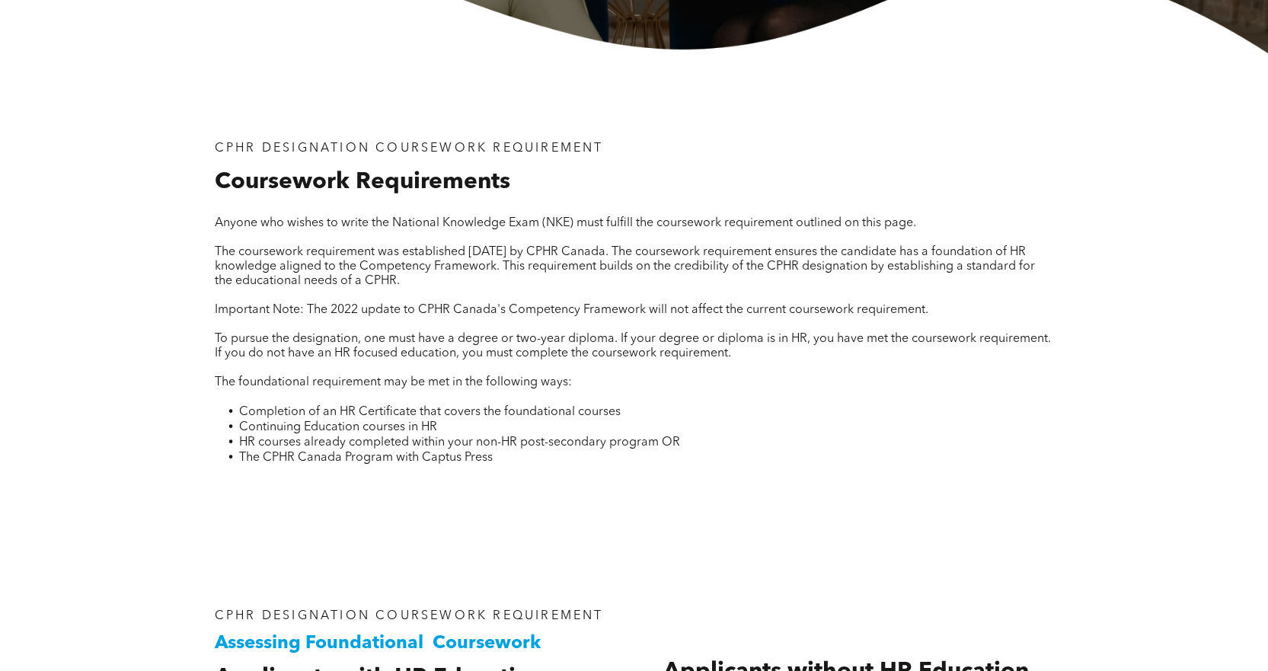
scroll to position [0, 0]
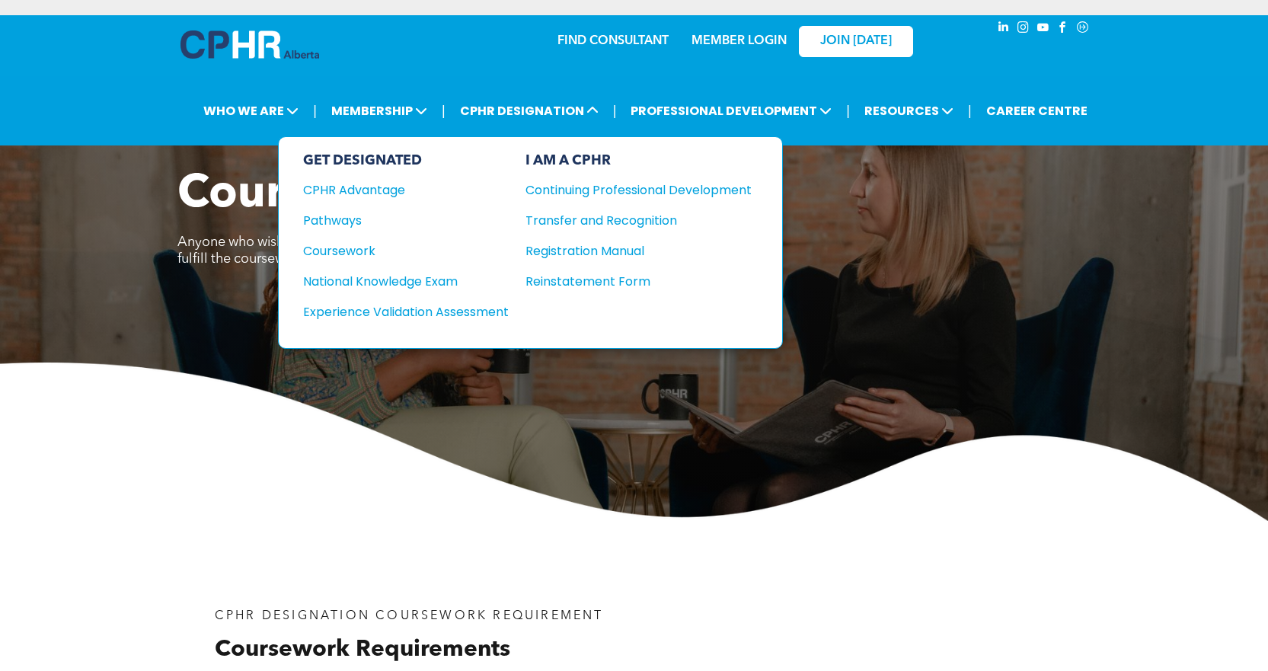
click at [419, 286] on div "National Knowledge Exam" at bounding box center [395, 281] width 185 height 19
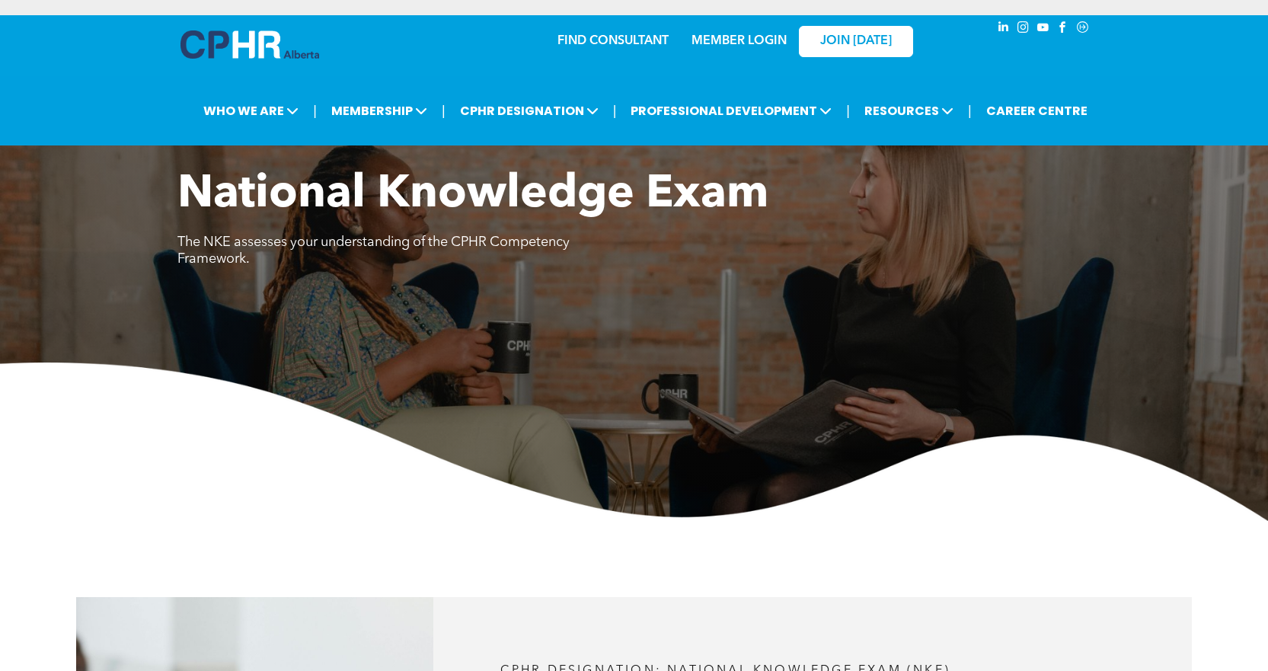
scroll to position [305, 0]
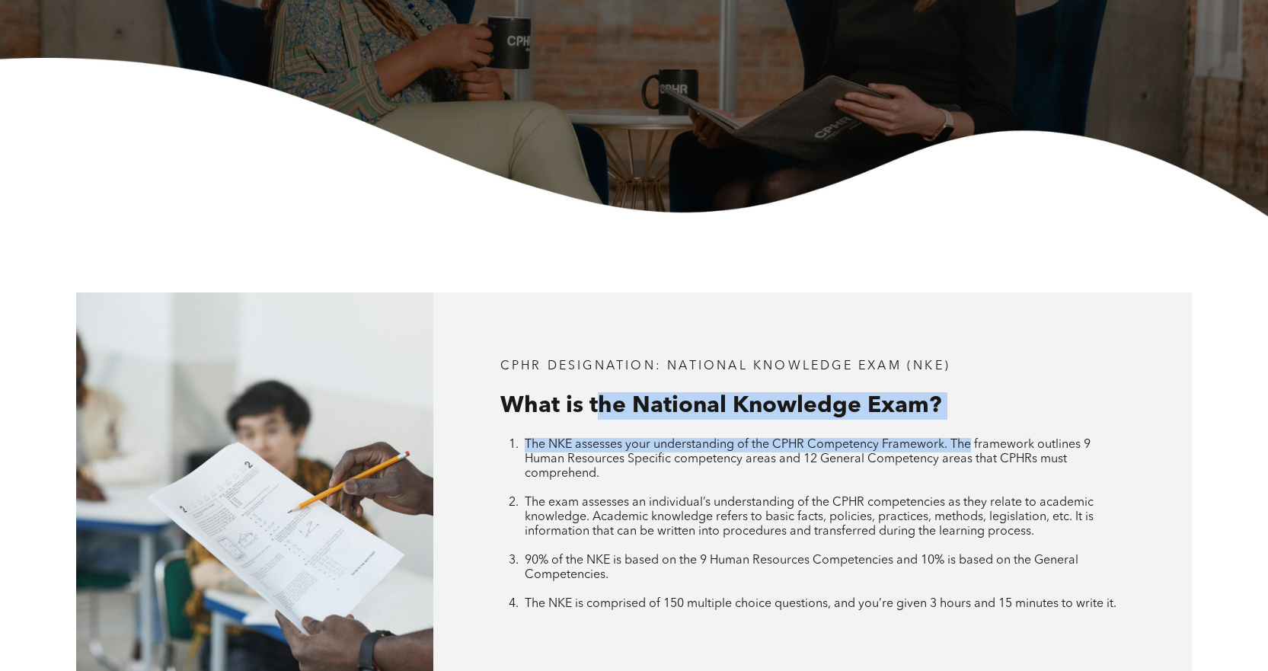
drag, startPoint x: 968, startPoint y: 429, endPoint x: 994, endPoint y: 441, distance: 28.3
click at [981, 436] on div "CPHR DESIGNATION: National Knowledge Exam (NKE) What is the National Knowledge …" at bounding box center [812, 485] width 758 height 386
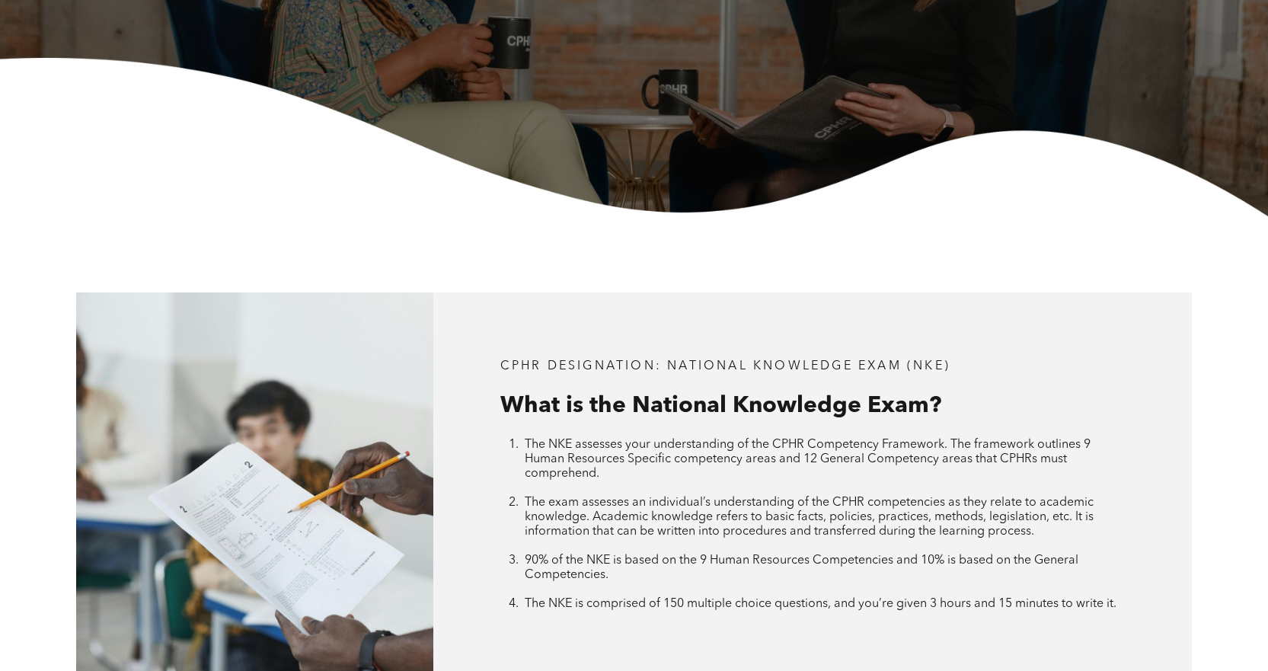
click at [996, 442] on span "The NKE assesses your understanding of the CPHR Competency Framework. The frame…" at bounding box center [808, 459] width 566 height 41
drag, startPoint x: 1030, startPoint y: 498, endPoint x: 988, endPoint y: 520, distance: 47.3
click at [988, 520] on span "The exam assesses an individual’s understanding of the CPHR competencies as the…" at bounding box center [809, 516] width 569 height 41
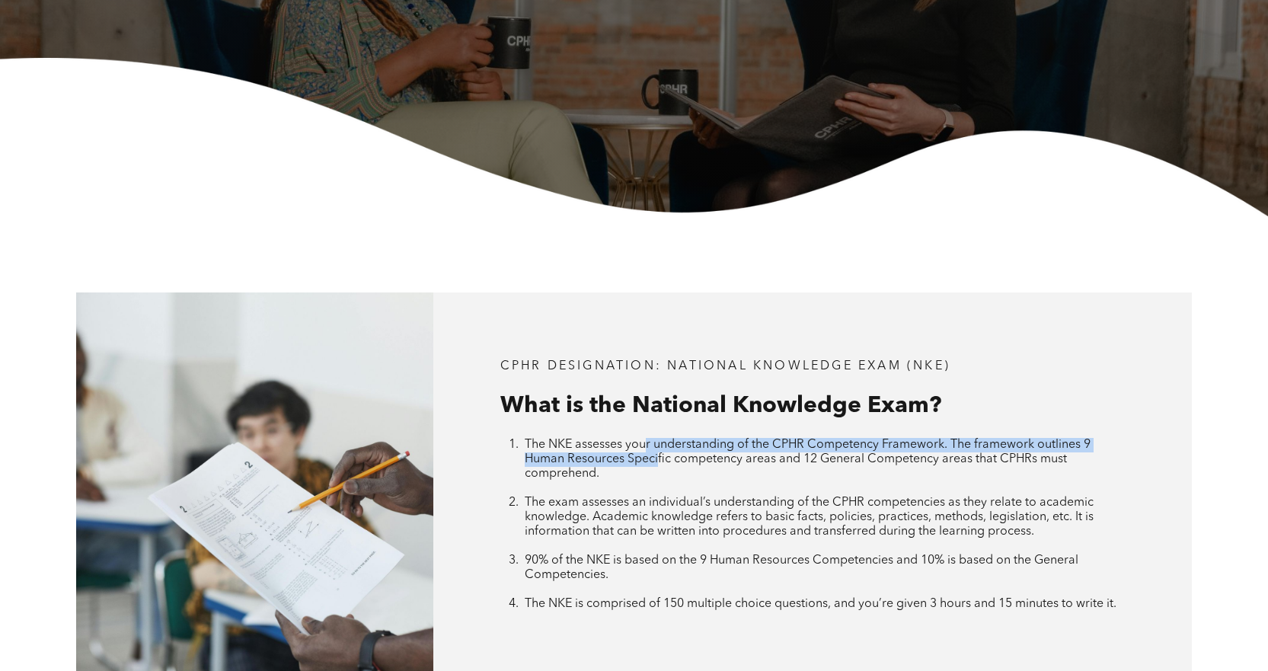
drag, startPoint x: 646, startPoint y: 436, endPoint x: 659, endPoint y: 456, distance: 23.7
click at [659, 456] on span "The NKE assesses your understanding of the CPHR Competency Framework. The frame…" at bounding box center [808, 459] width 566 height 41
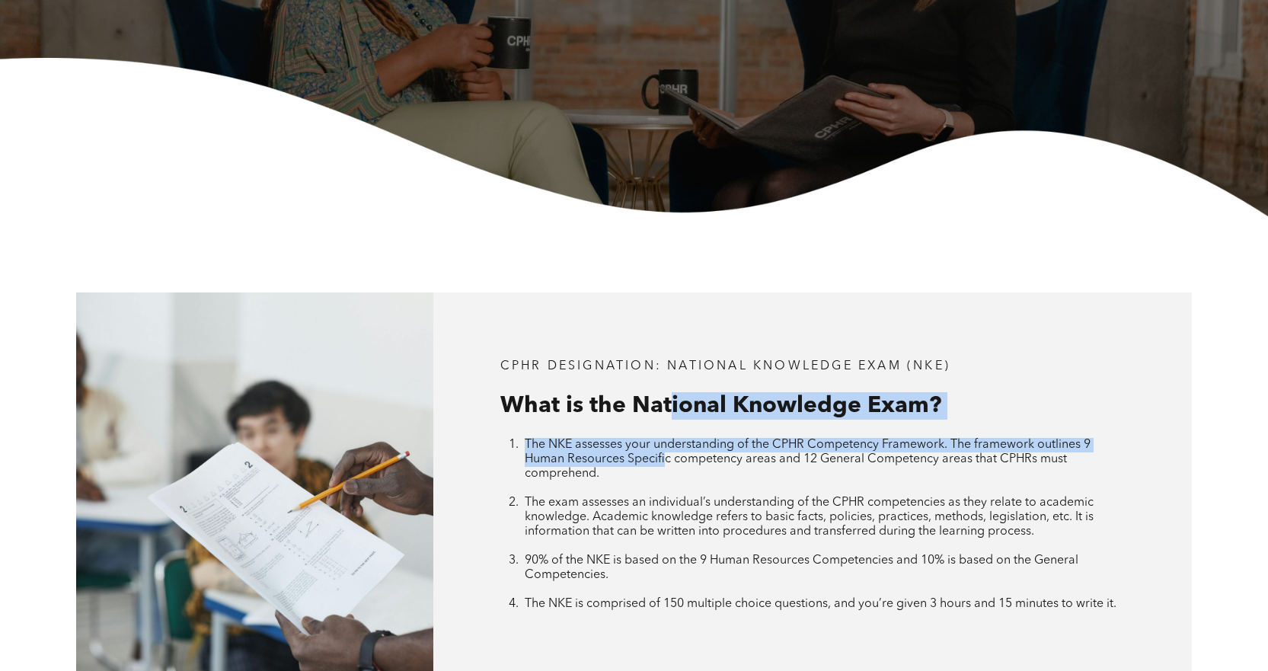
drag, startPoint x: 664, startPoint y: 458, endPoint x: 665, endPoint y: 397, distance: 60.9
click at [665, 397] on div "CPHR DESIGNATION: National Knowledge Exam (NKE) What is the National Knowledge …" at bounding box center [812, 485] width 758 height 386
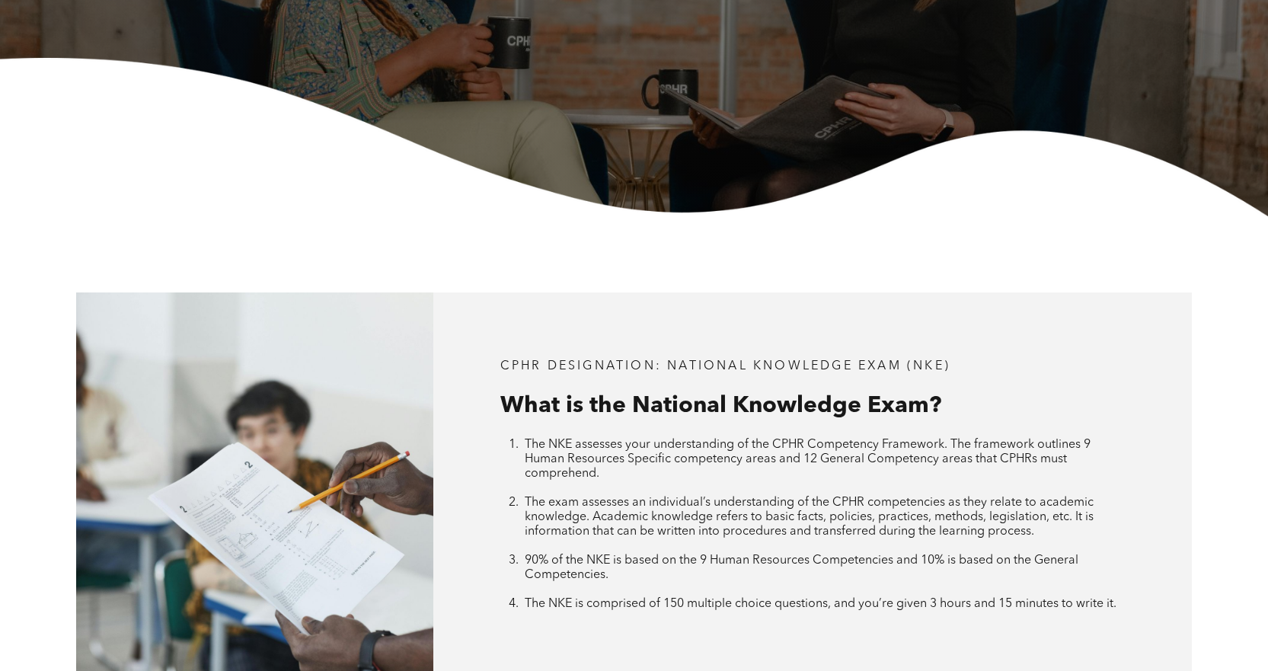
click at [790, 457] on span "The NKE assesses your understanding of the CPHR Competency Framework. The frame…" at bounding box center [808, 459] width 566 height 41
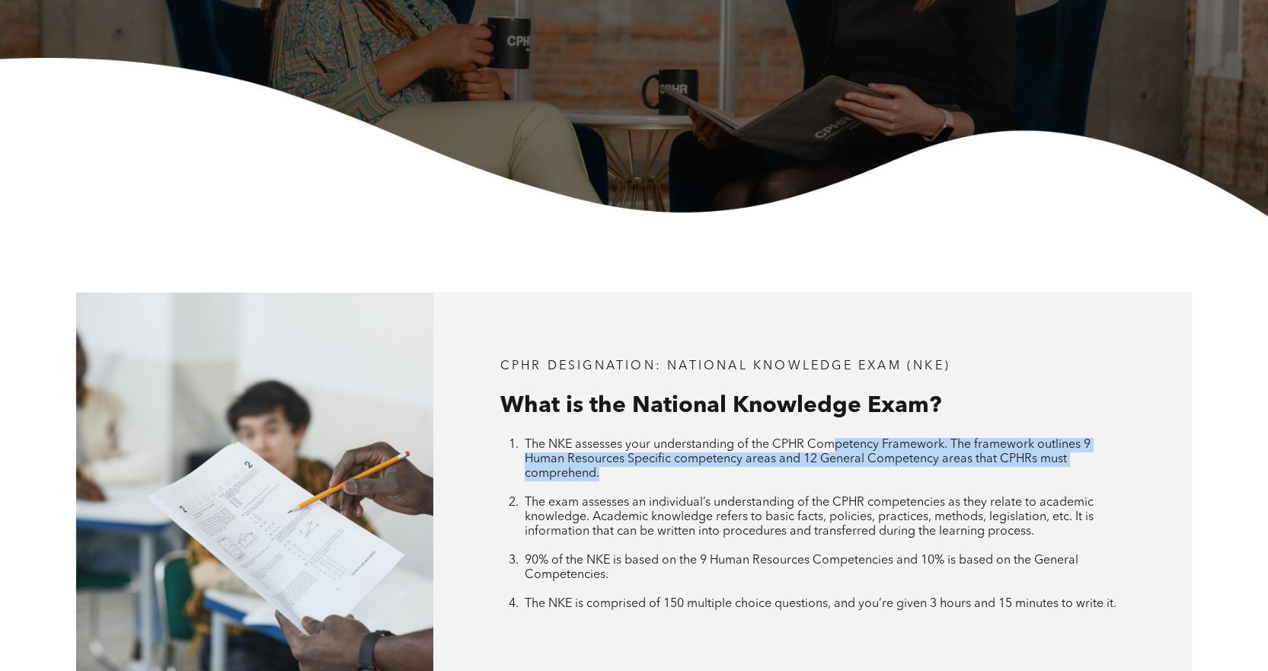
drag, startPoint x: 936, startPoint y: 473, endPoint x: 980, endPoint y: 480, distance: 43.9
click at [980, 480] on div "CPHR DESIGNATION: National Knowledge Exam (NKE) What is the National Knowledge …" at bounding box center [812, 485] width 758 height 386
click at [980, 480] on li "The NKE assesses your understanding of the CPHR Competency Framework. The frame…" at bounding box center [825, 467] width 600 height 58
drag, startPoint x: 994, startPoint y: 483, endPoint x: 1006, endPoint y: 436, distance: 47.8
click at [1006, 438] on li "The NKE assesses your understanding of the CPHR Competency Framework. The frame…" at bounding box center [825, 467] width 600 height 58
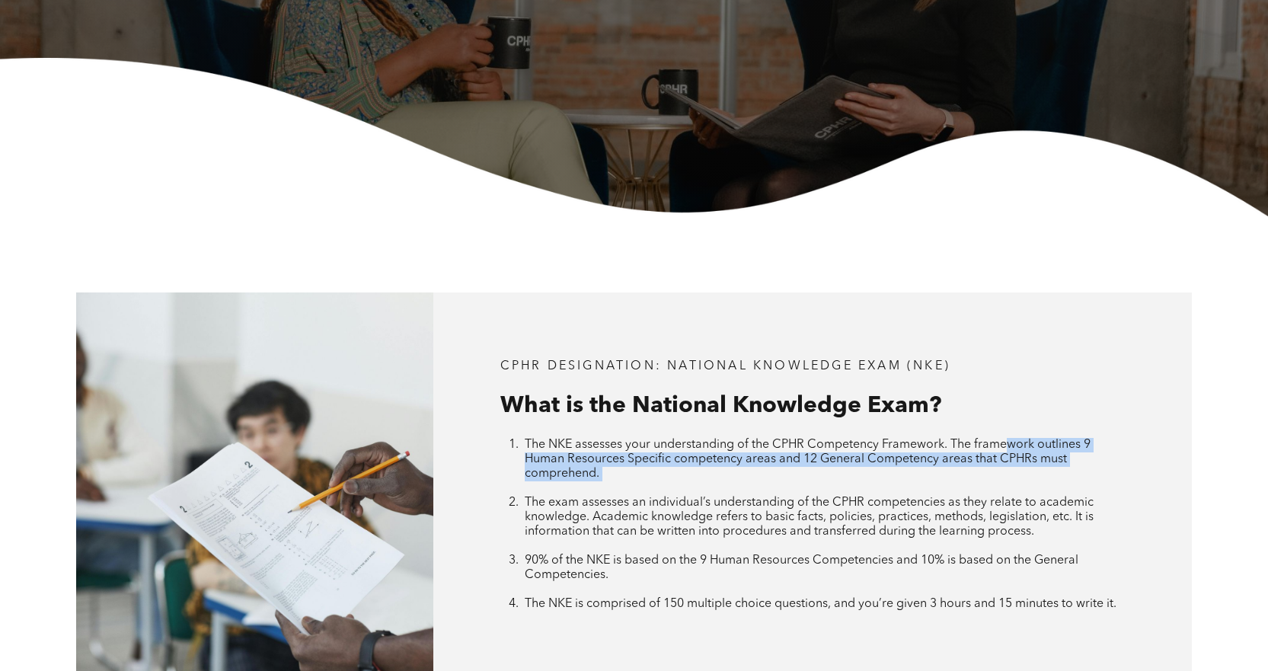
click at [1007, 448] on span "The NKE assesses your understanding of the CPHR Competency Framework. The frame…" at bounding box center [808, 459] width 566 height 41
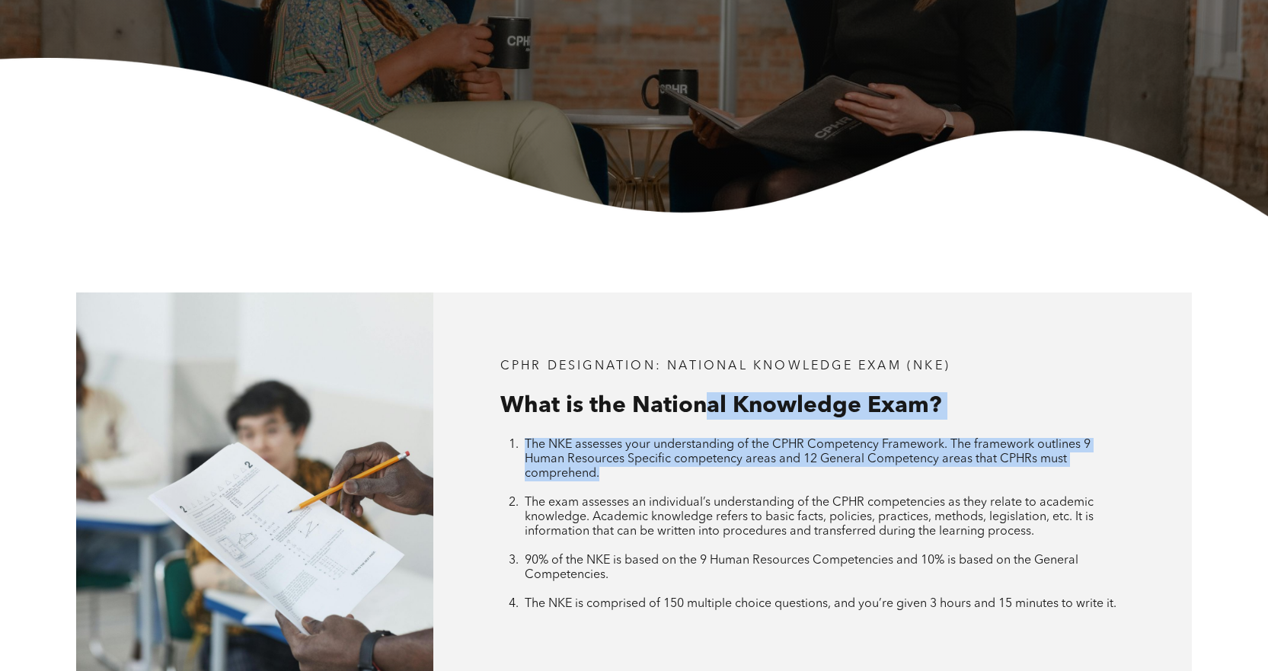
drag, startPoint x: 944, startPoint y: 473, endPoint x: 704, endPoint y: 423, distance: 244.9
click at [704, 423] on div "CPHR DESIGNATION: National Knowledge Exam (NKE) What is the National Knowledge …" at bounding box center [812, 485] width 758 height 386
click at [703, 432] on div "CPHR DESIGNATION: National Knowledge Exam (NKE) What is the National Knowledge …" at bounding box center [812, 485] width 758 height 386
